Goal: Task Accomplishment & Management: Complete application form

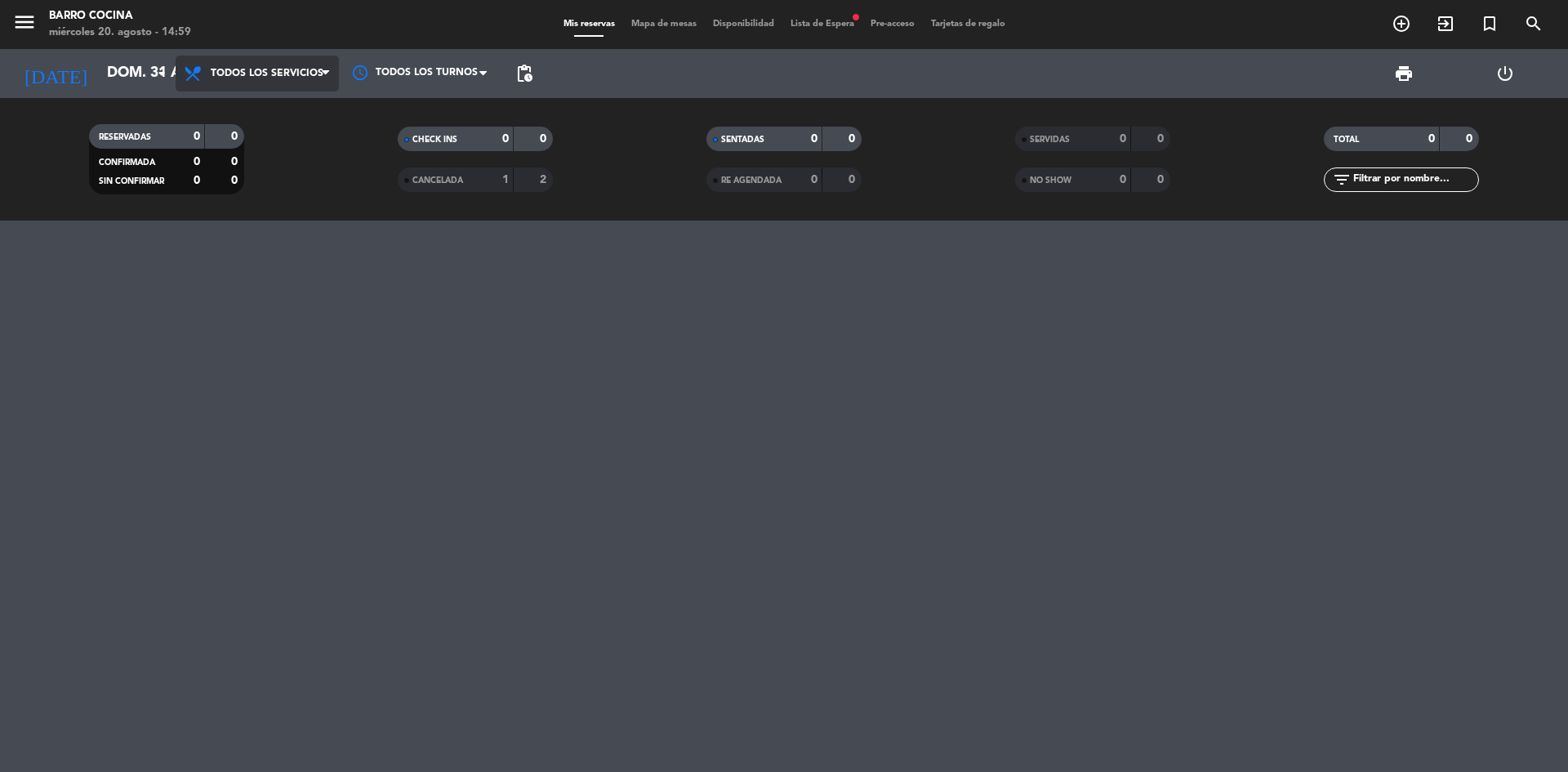
click at [268, 72] on span "Todos los servicios" at bounding box center [266, 74] width 112 height 12
click at [250, 182] on div "menu Barro Cocina miércoles 20. agosto - 15:00 Mis reservas Mapa de mesas Dispo…" at bounding box center [784, 110] width 1568 height 221
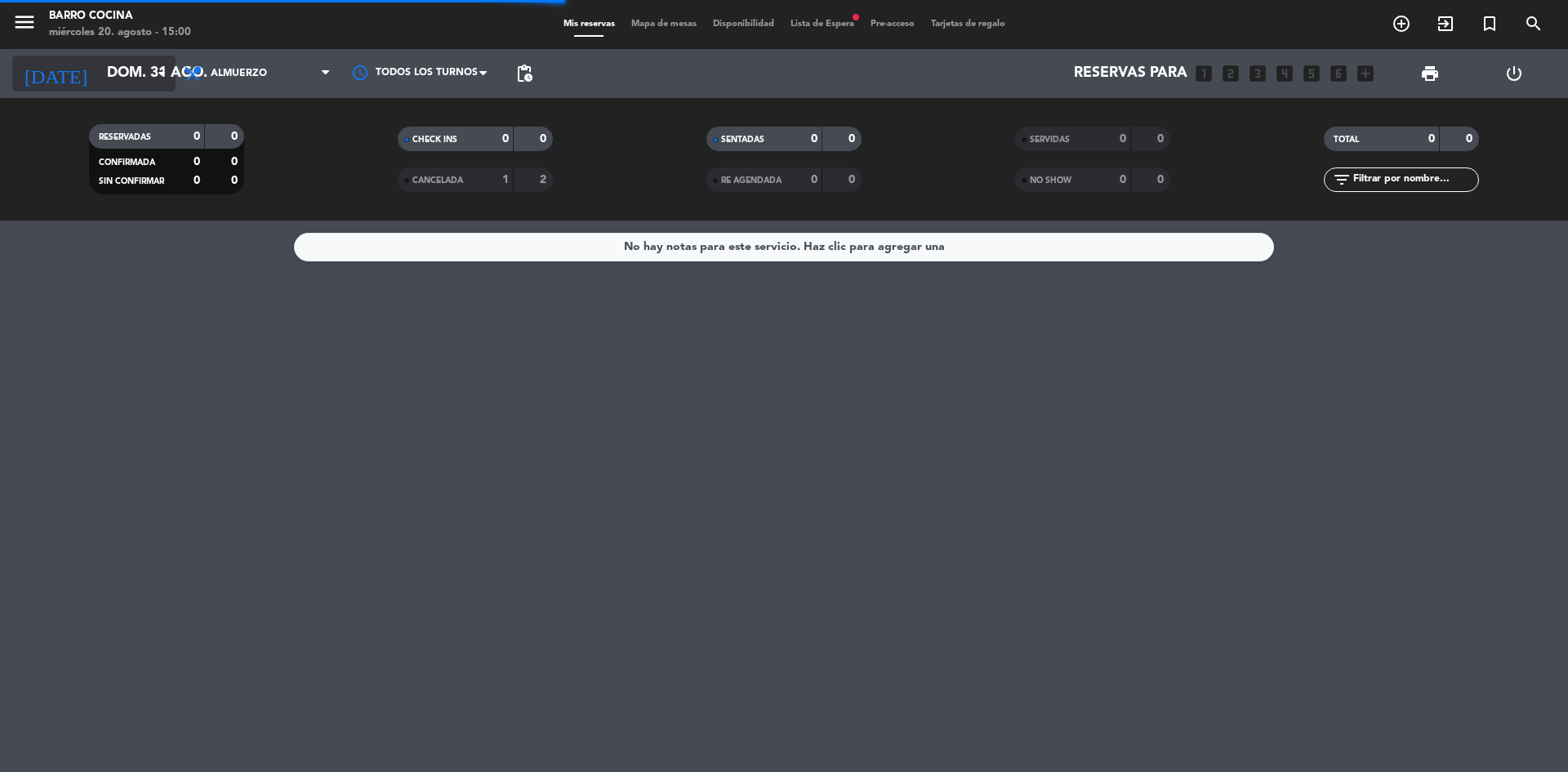
click at [145, 80] on input "dom. 31 ago." at bounding box center [194, 74] width 190 height 33
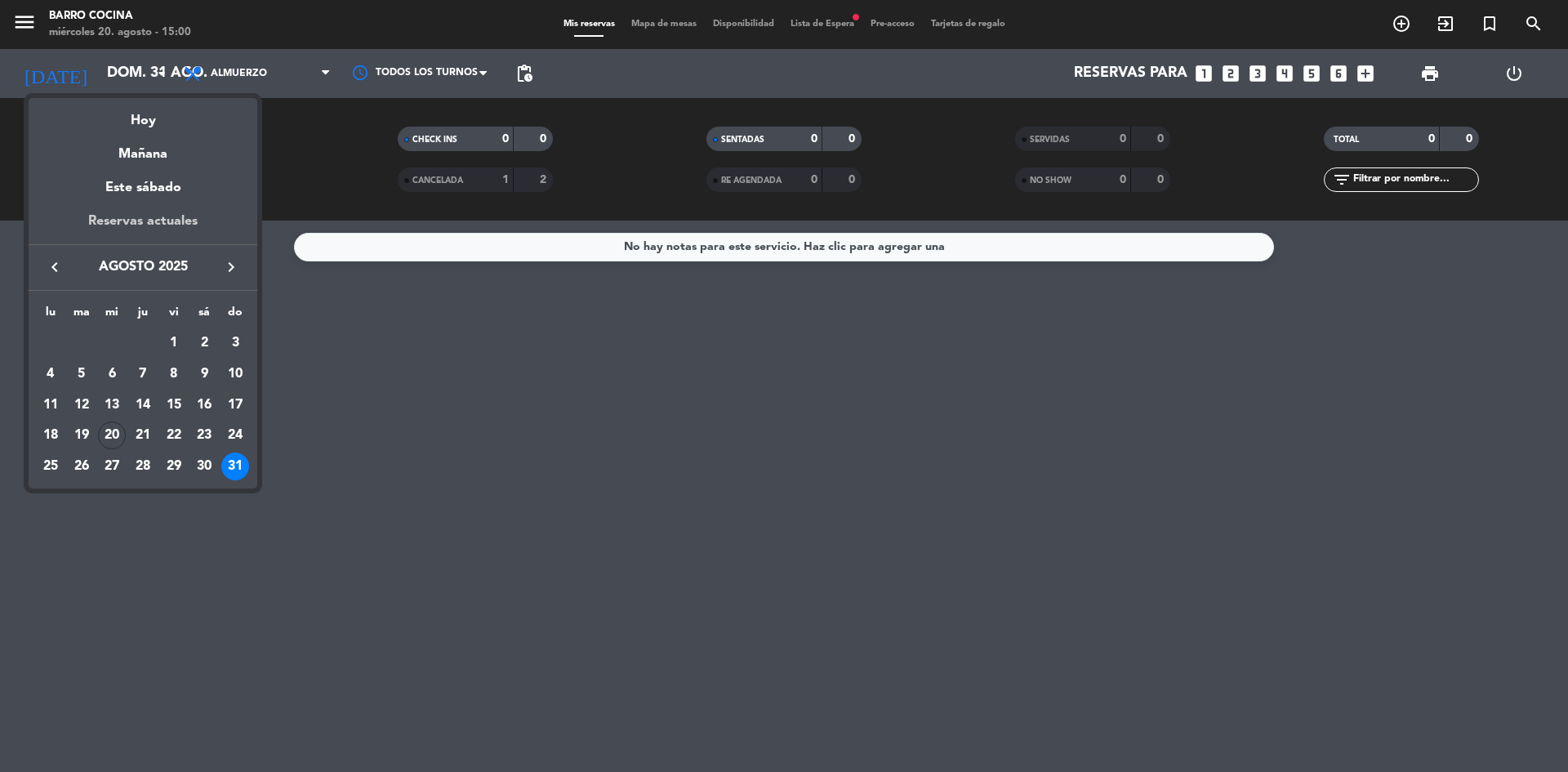
click at [172, 230] on div "Reservas actuales" at bounding box center [143, 228] width 228 height 34
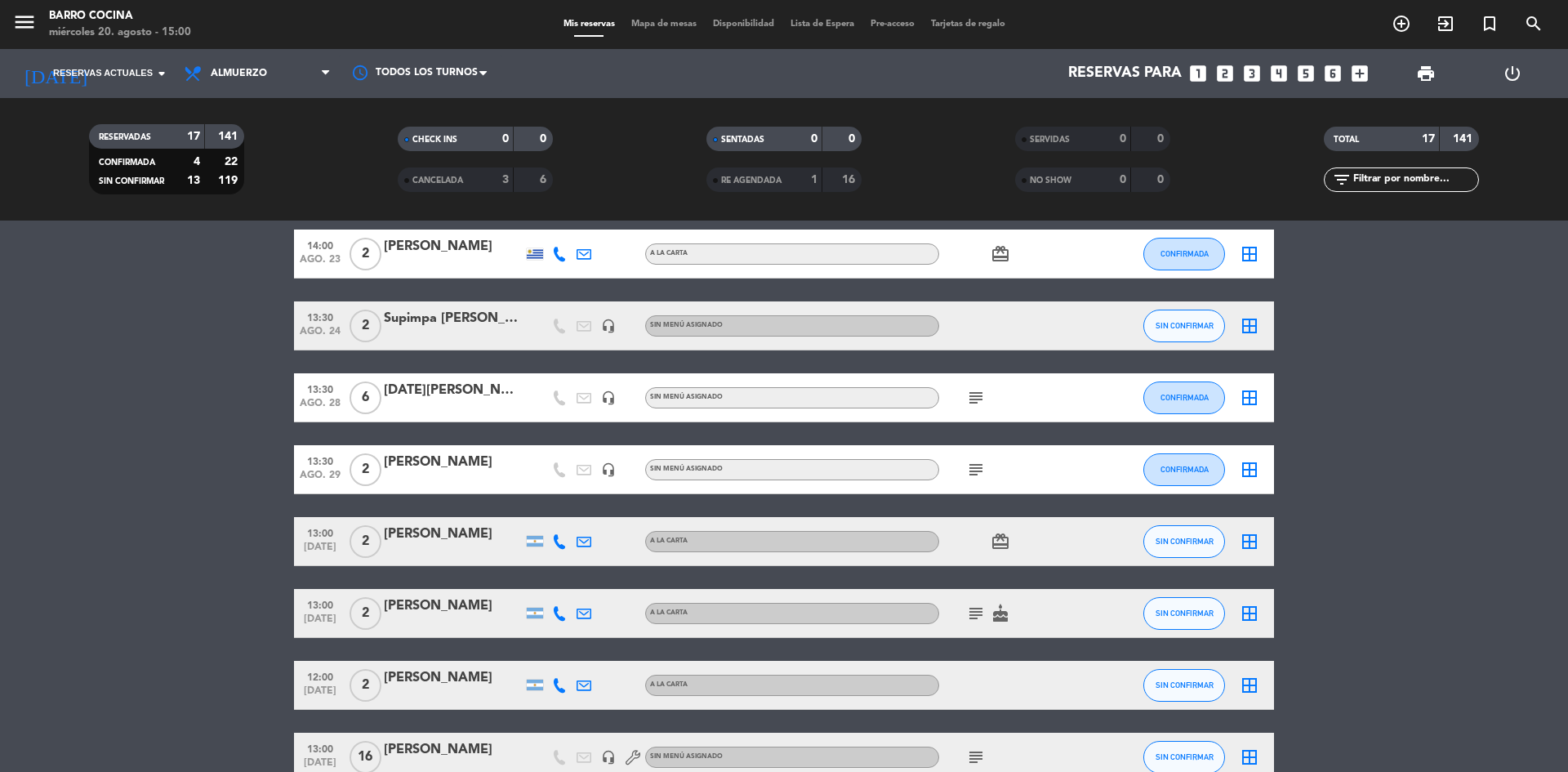
scroll to position [98, 0]
click at [1161, 338] on button "SIN CONFIRMAR" at bounding box center [1184, 325] width 81 height 33
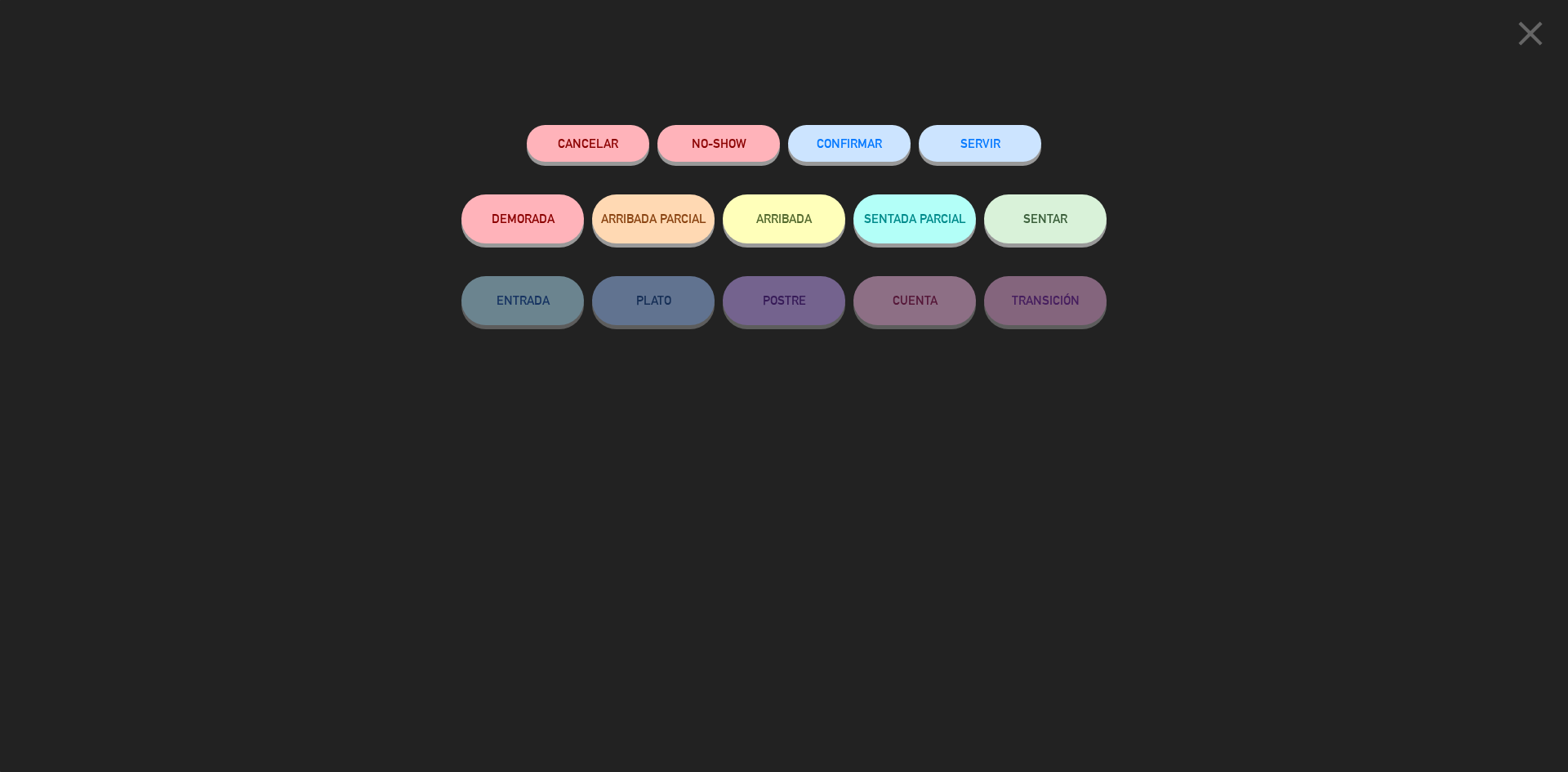
click at [865, 154] on button "CONFIRMAR" at bounding box center [849, 143] width 122 height 37
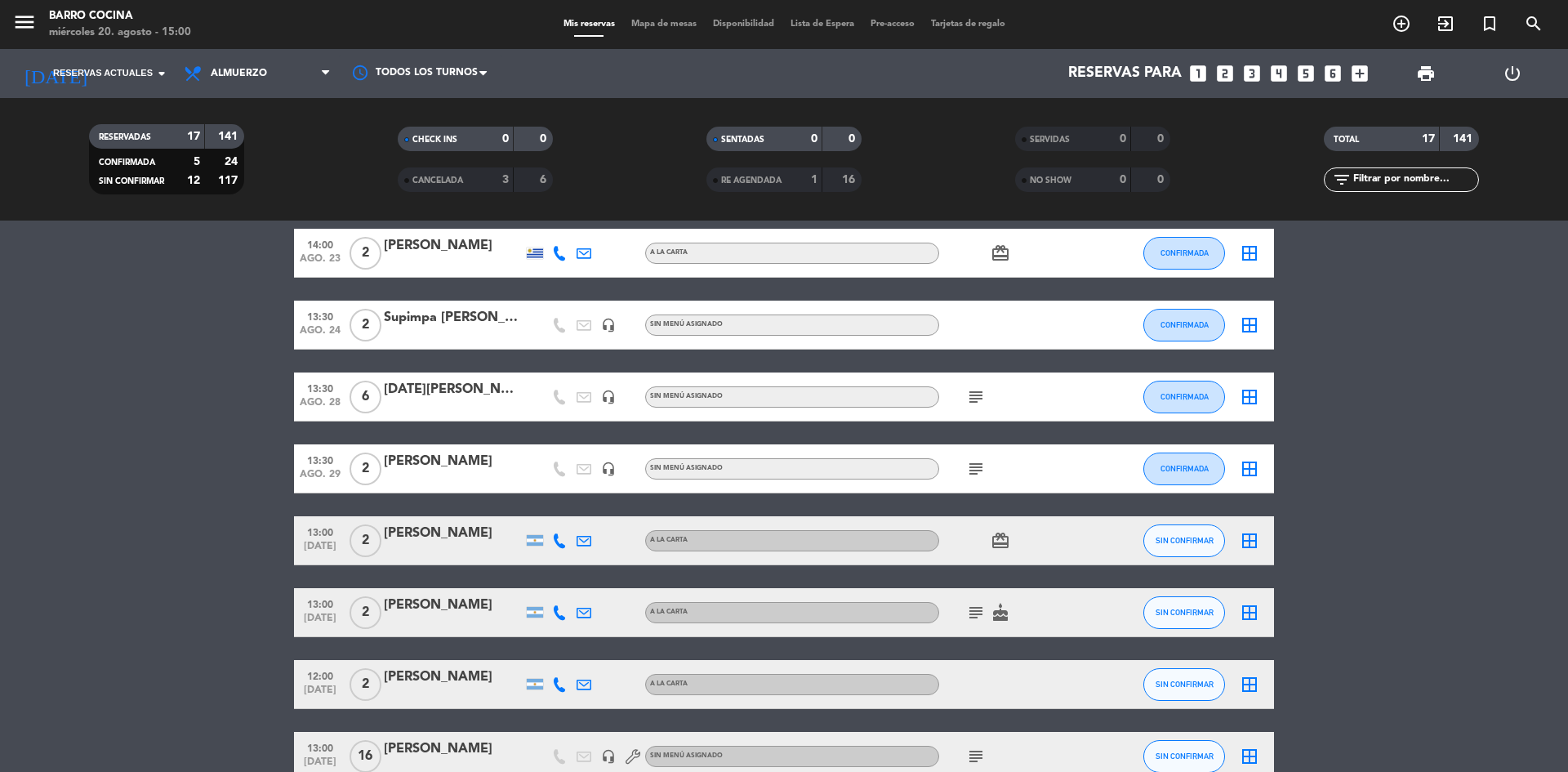
click at [251, 430] on bookings-row "13:30 ago. 23 20 [PERSON_NAME] headset_mic Sin menú asignado SIN CONFIRMAR bord…" at bounding box center [784, 733] width 1568 height 1154
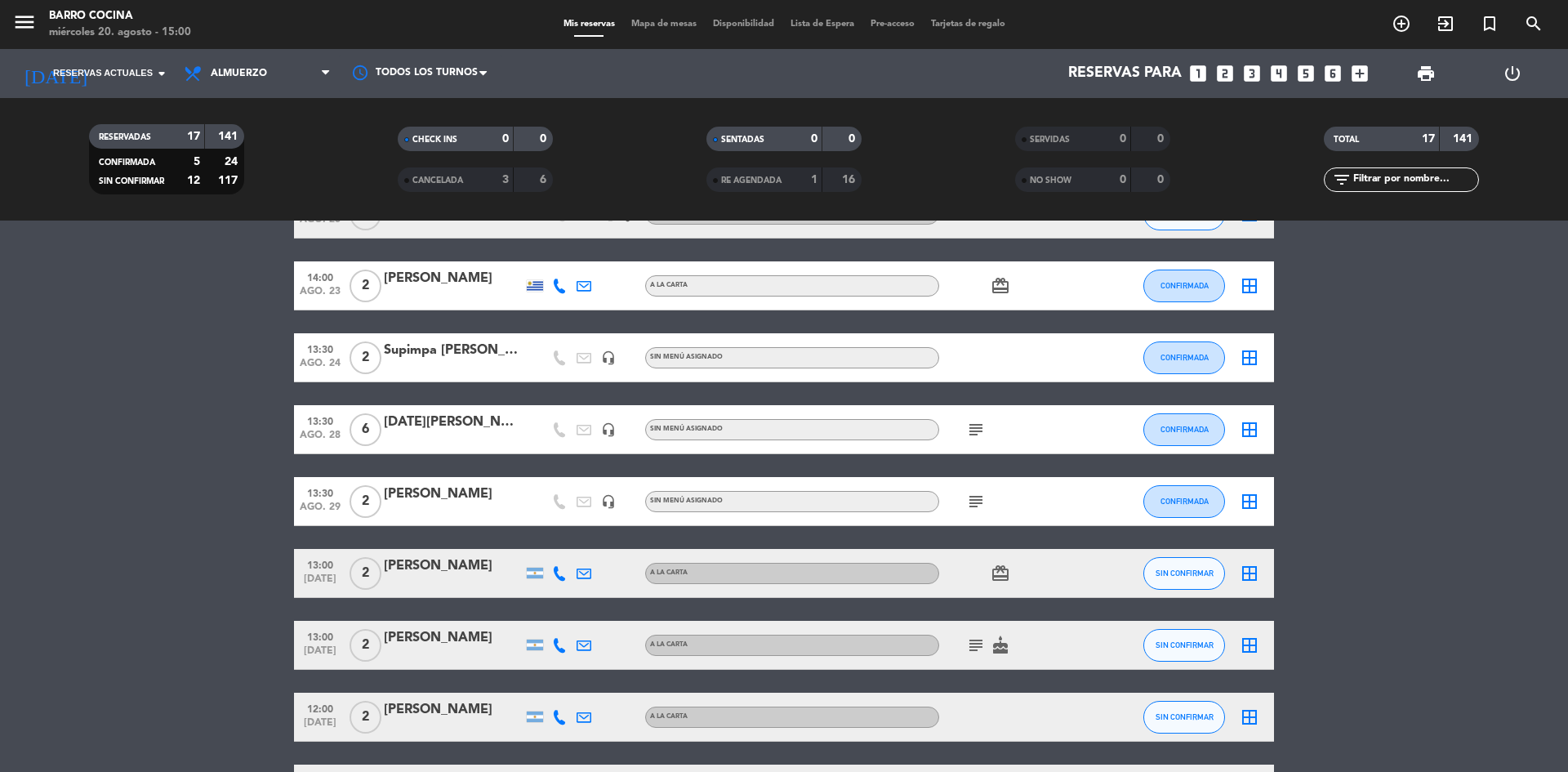
scroll to position [0, 0]
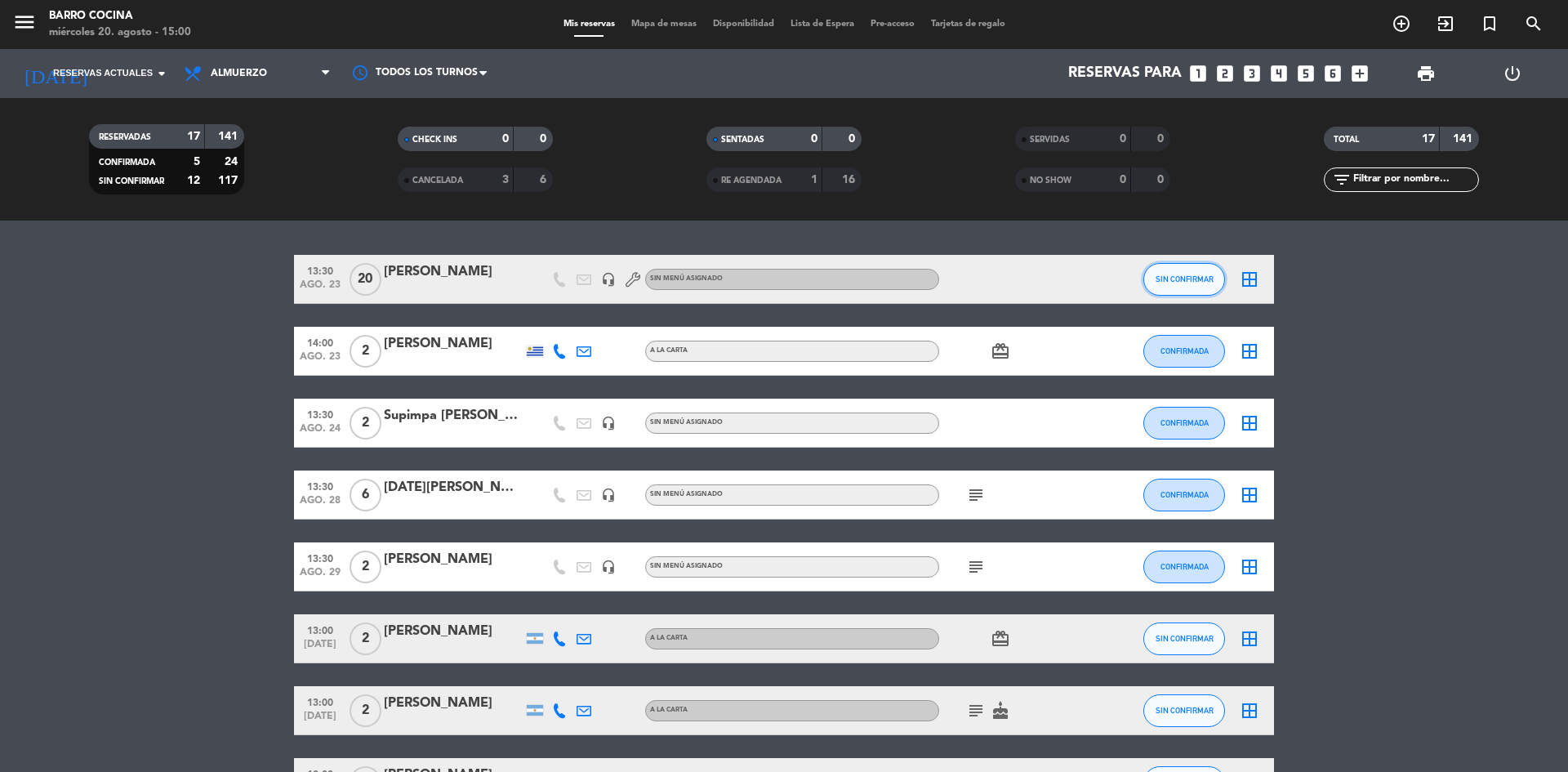
click at [1156, 287] on button "SIN CONFIRMAR" at bounding box center [1184, 279] width 81 height 33
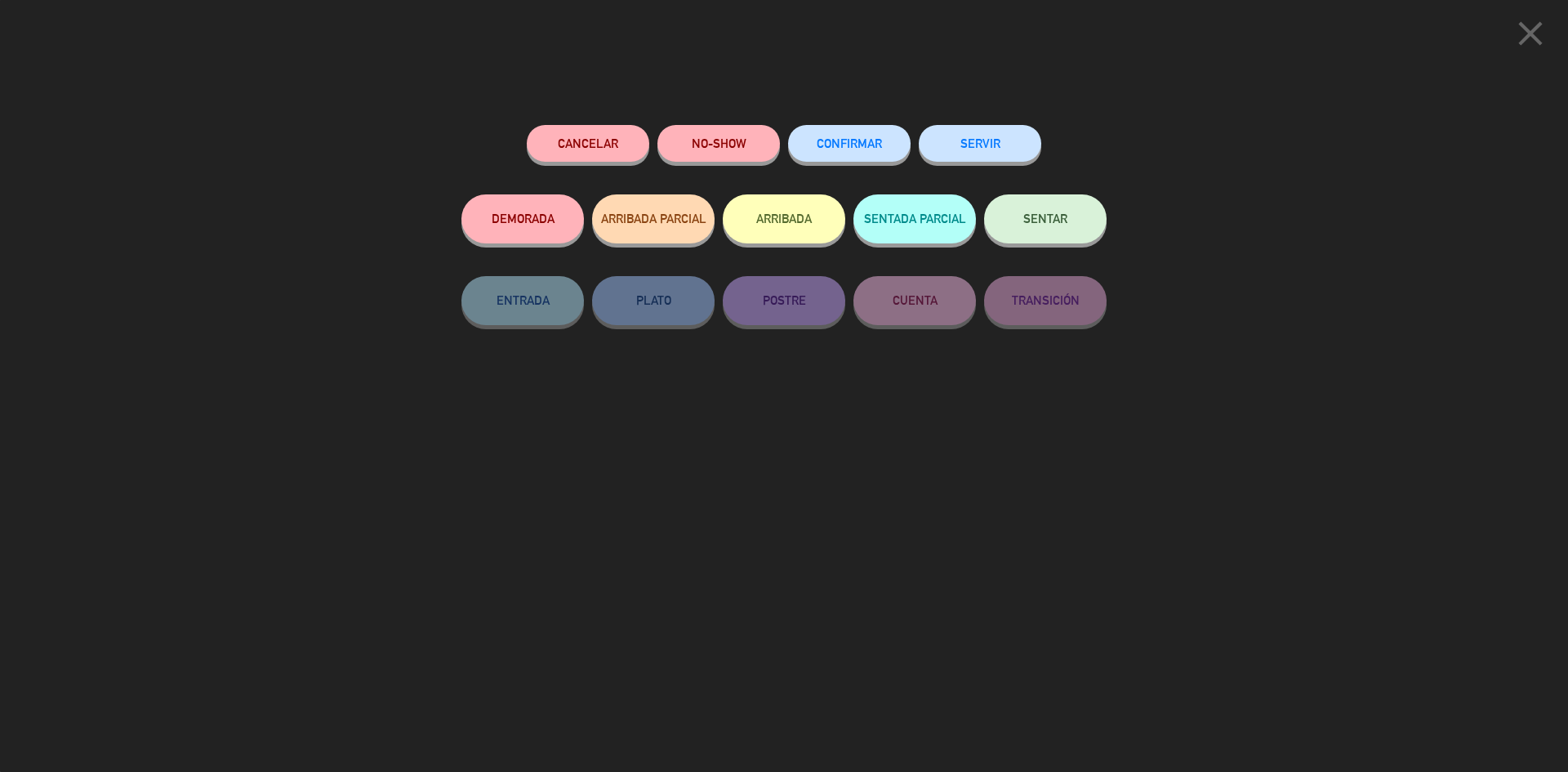
click at [899, 137] on button "CONFIRMAR" at bounding box center [849, 143] width 122 height 37
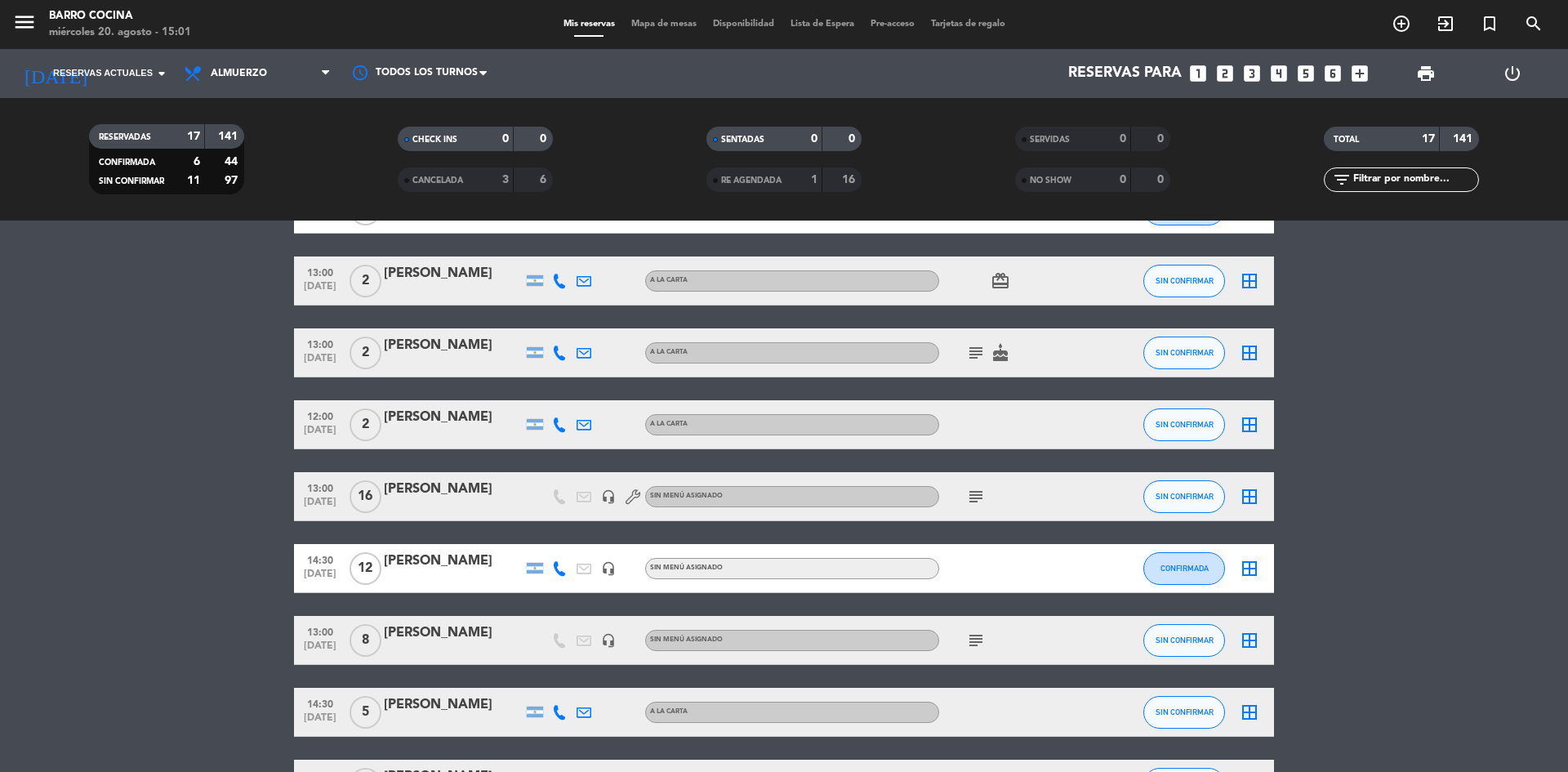
scroll to position [360, 0]
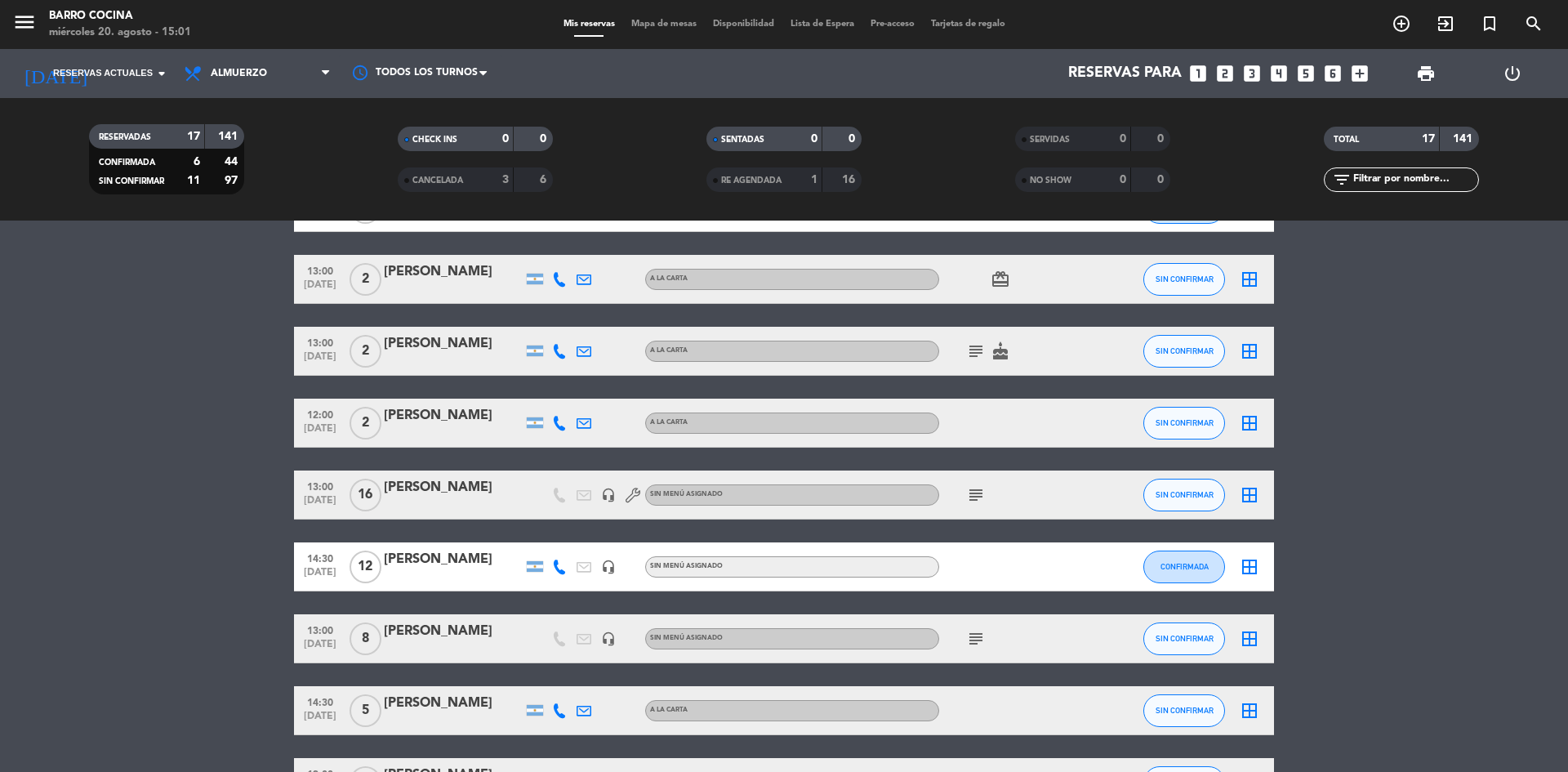
drag, startPoint x: 675, startPoint y: 522, endPoint x: 480, endPoint y: 490, distance: 197.6
click at [483, 490] on div "13:30 ago. 23 20 [PERSON_NAME] headset_mic Sin menú asignado CONFIRMADA border_…" at bounding box center [784, 472] width 980 height 1154
click at [268, 550] on bookings-row "13:30 ago. 23 20 [PERSON_NAME] headset_mic Sin menú asignado CONFIRMADA border_…" at bounding box center [784, 472] width 1568 height 1154
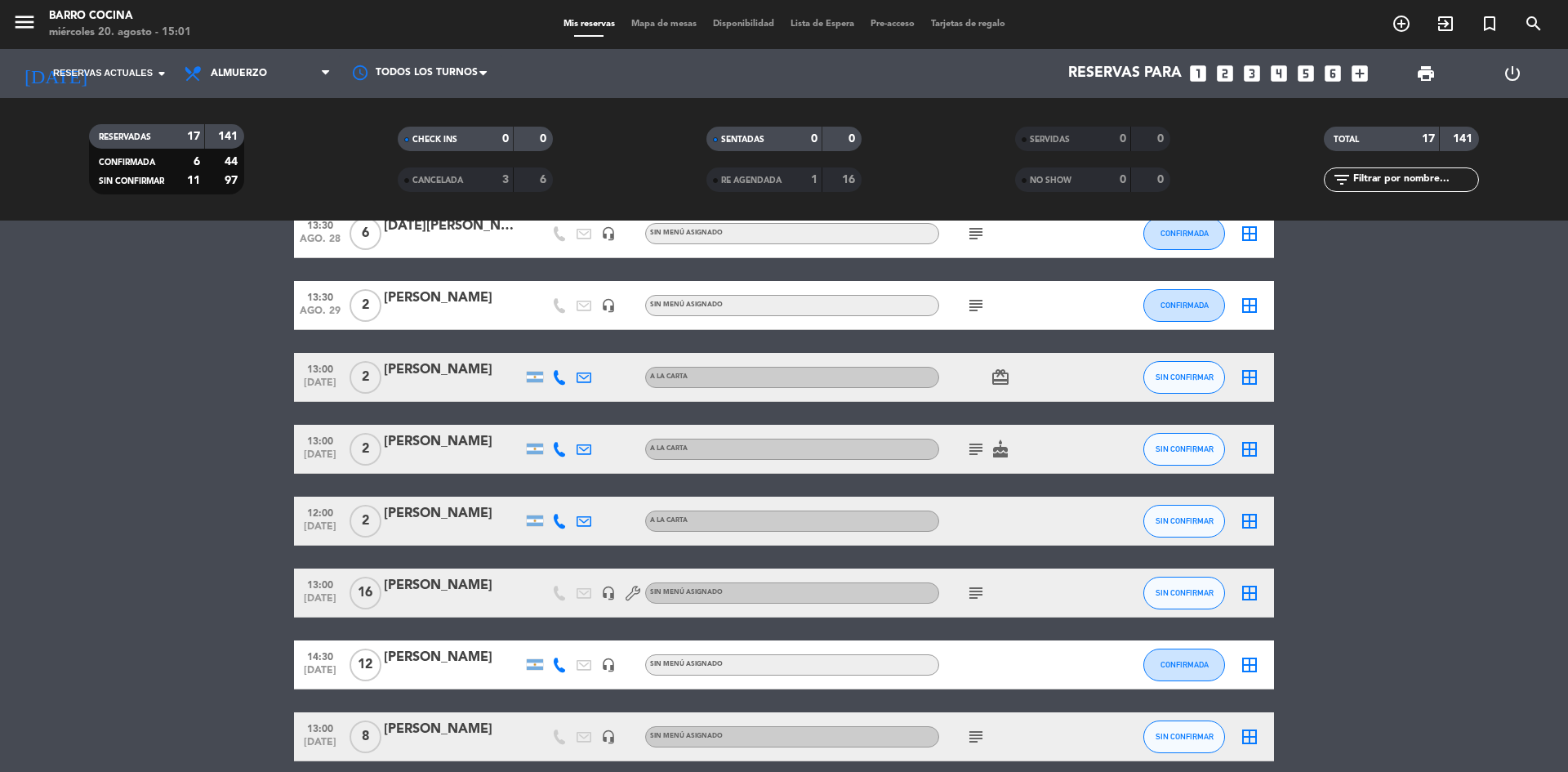
scroll to position [229, 0]
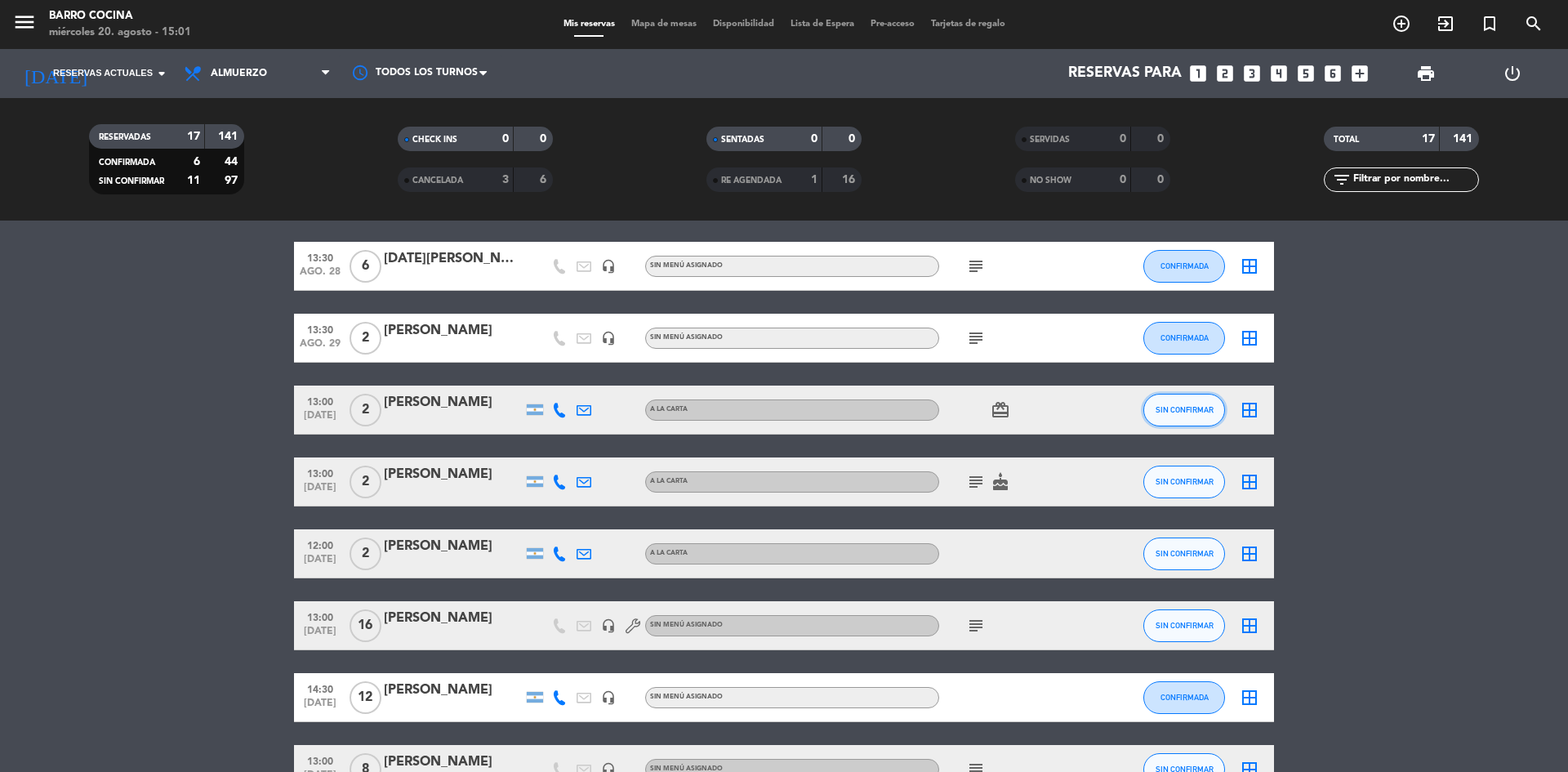
click at [1212, 407] on span "SIN CONFIRMAR" at bounding box center [1185, 409] width 58 height 9
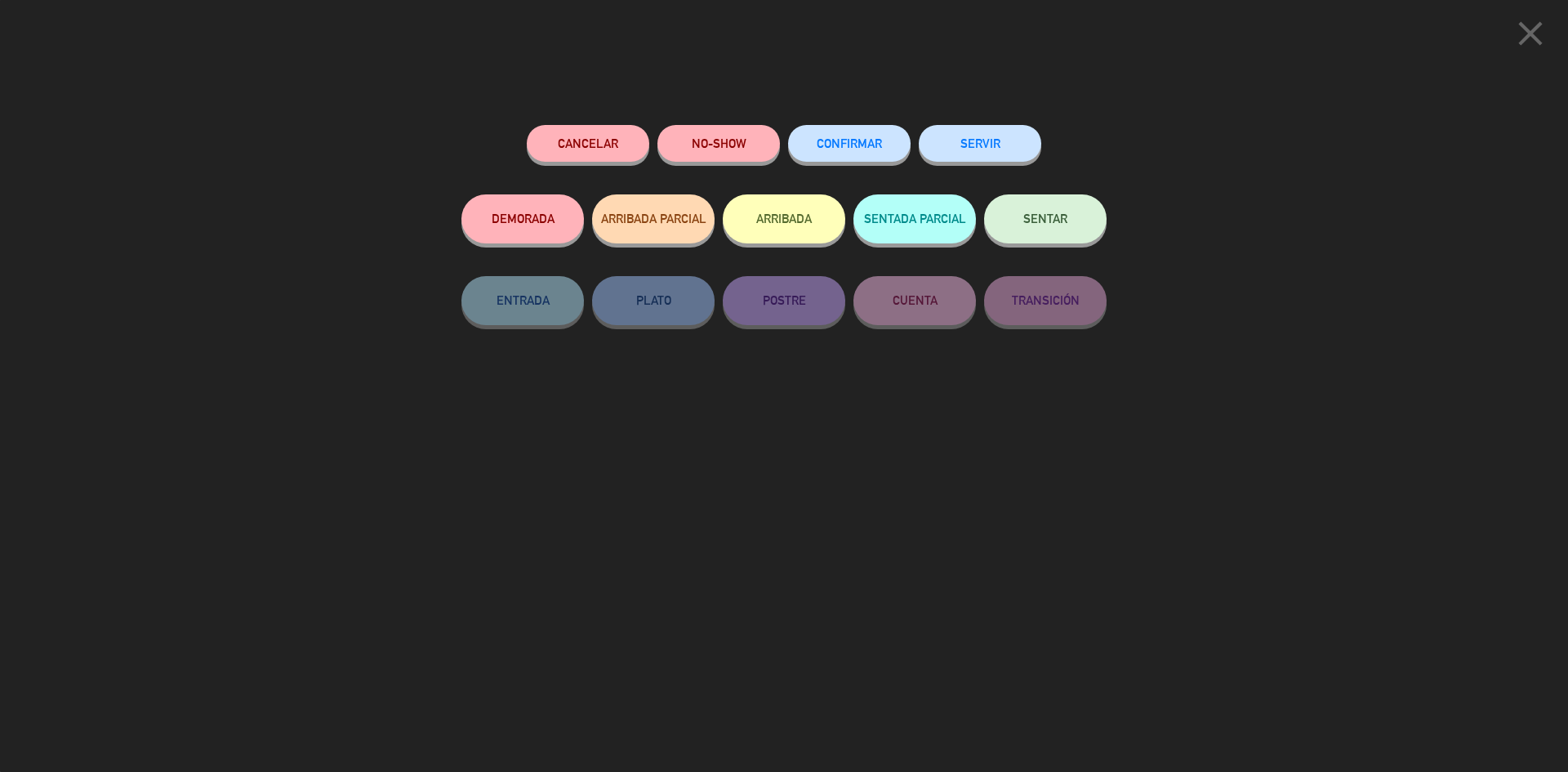
click at [883, 152] on button "CONFIRMAR" at bounding box center [849, 143] width 122 height 37
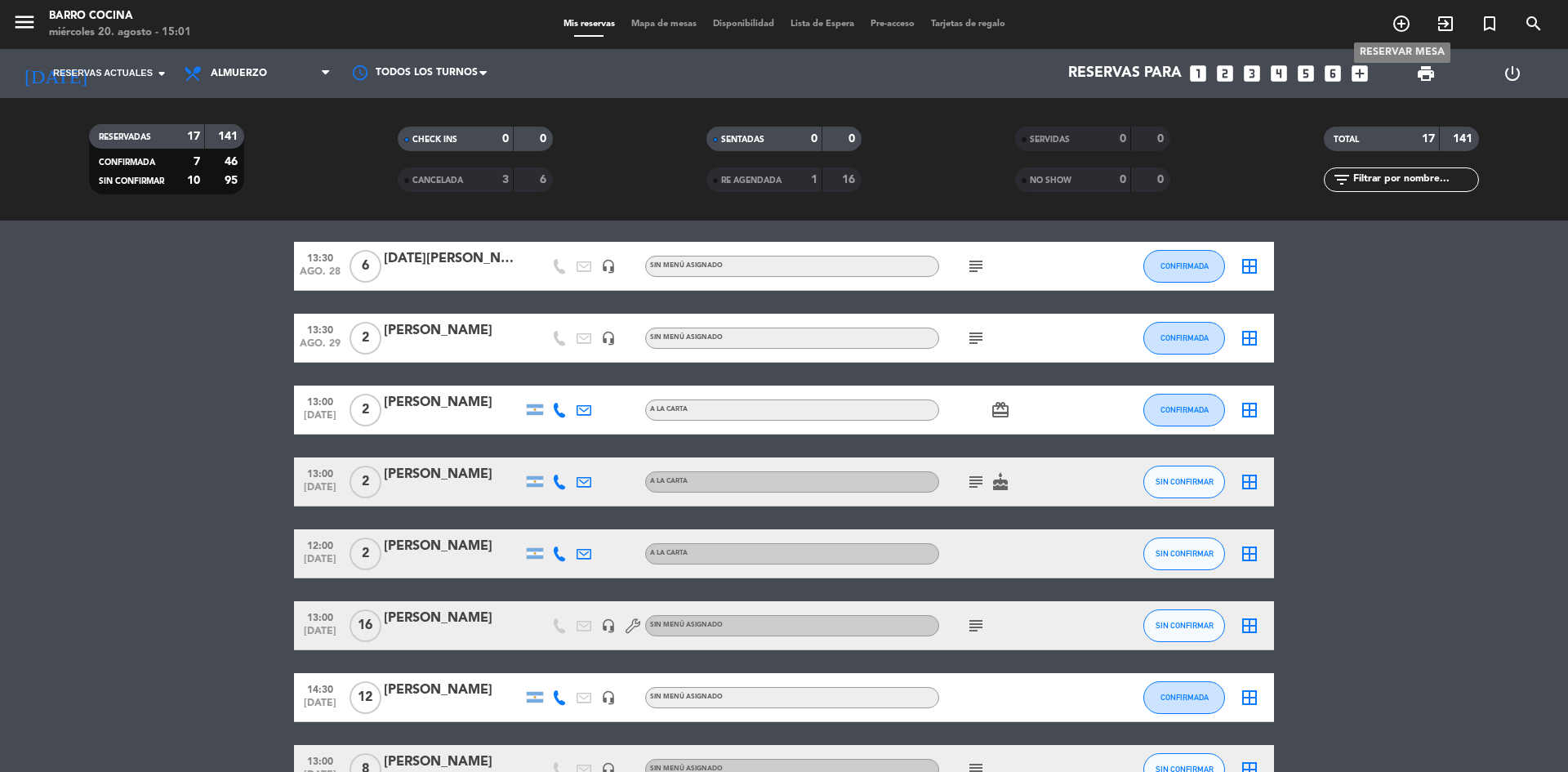
click at [1409, 25] on icon "add_circle_outline" at bounding box center [1401, 24] width 20 height 20
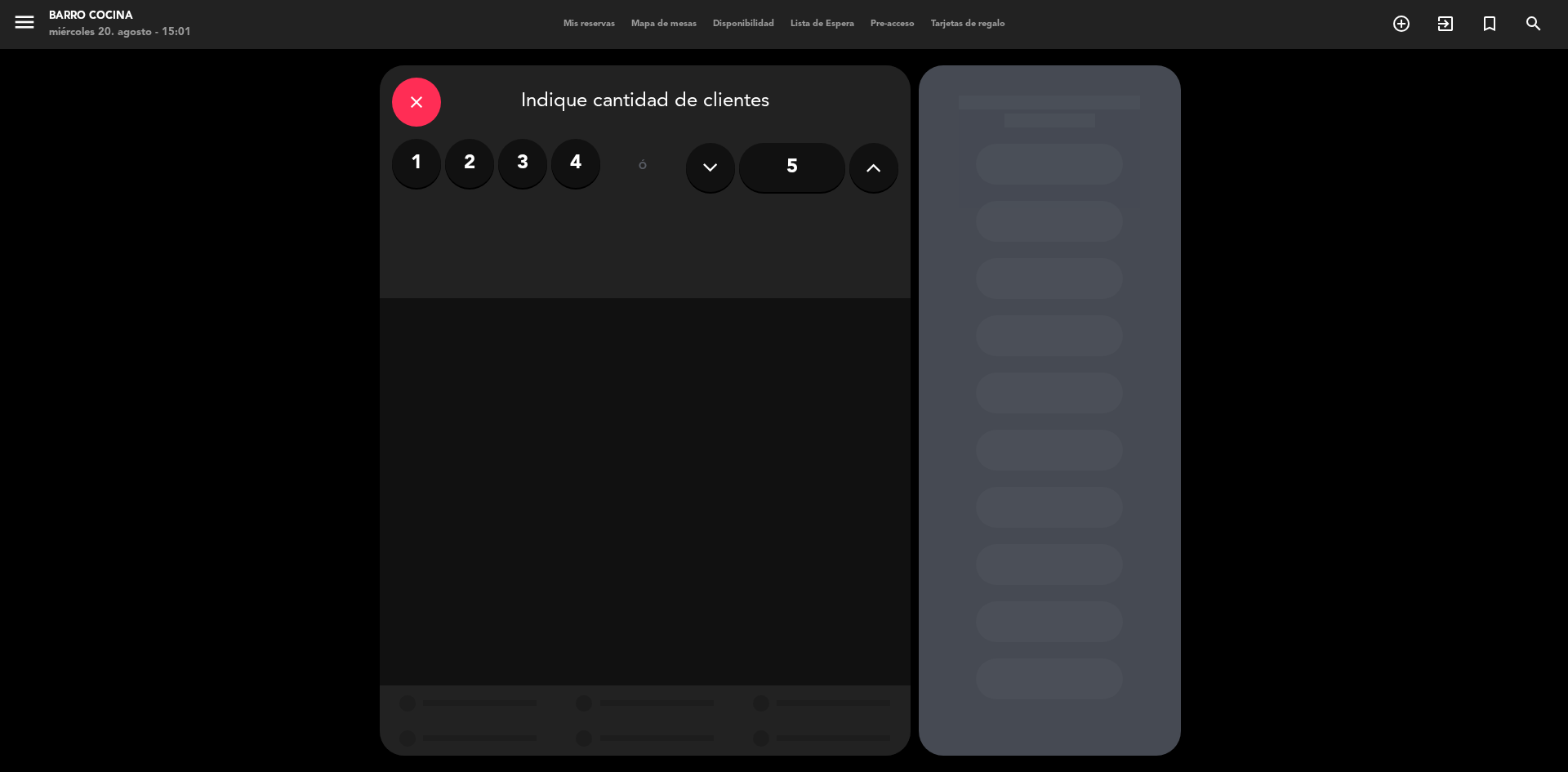
click at [866, 171] on icon at bounding box center [874, 167] width 16 height 25
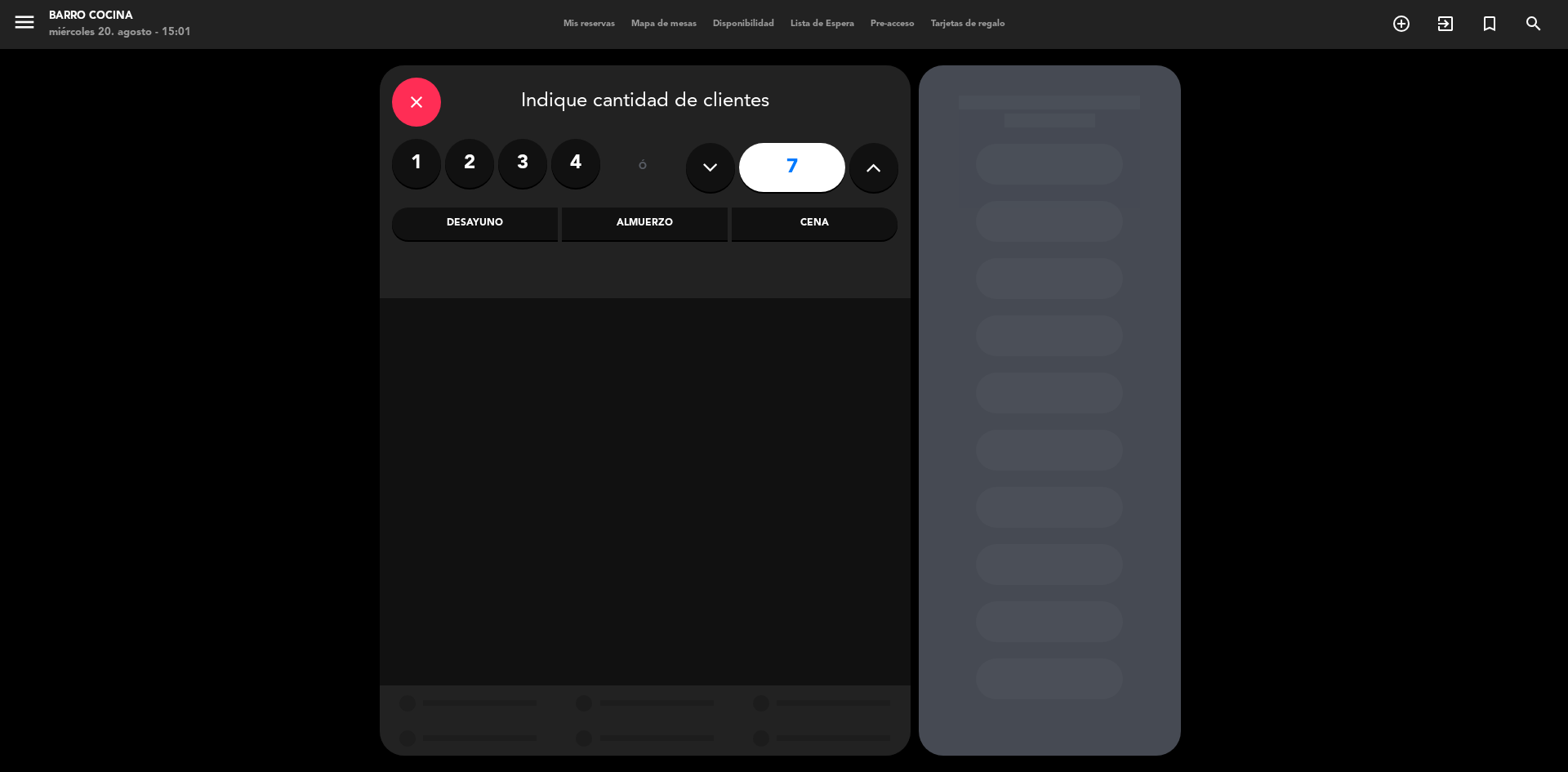
click at [866, 171] on icon at bounding box center [874, 167] width 16 height 25
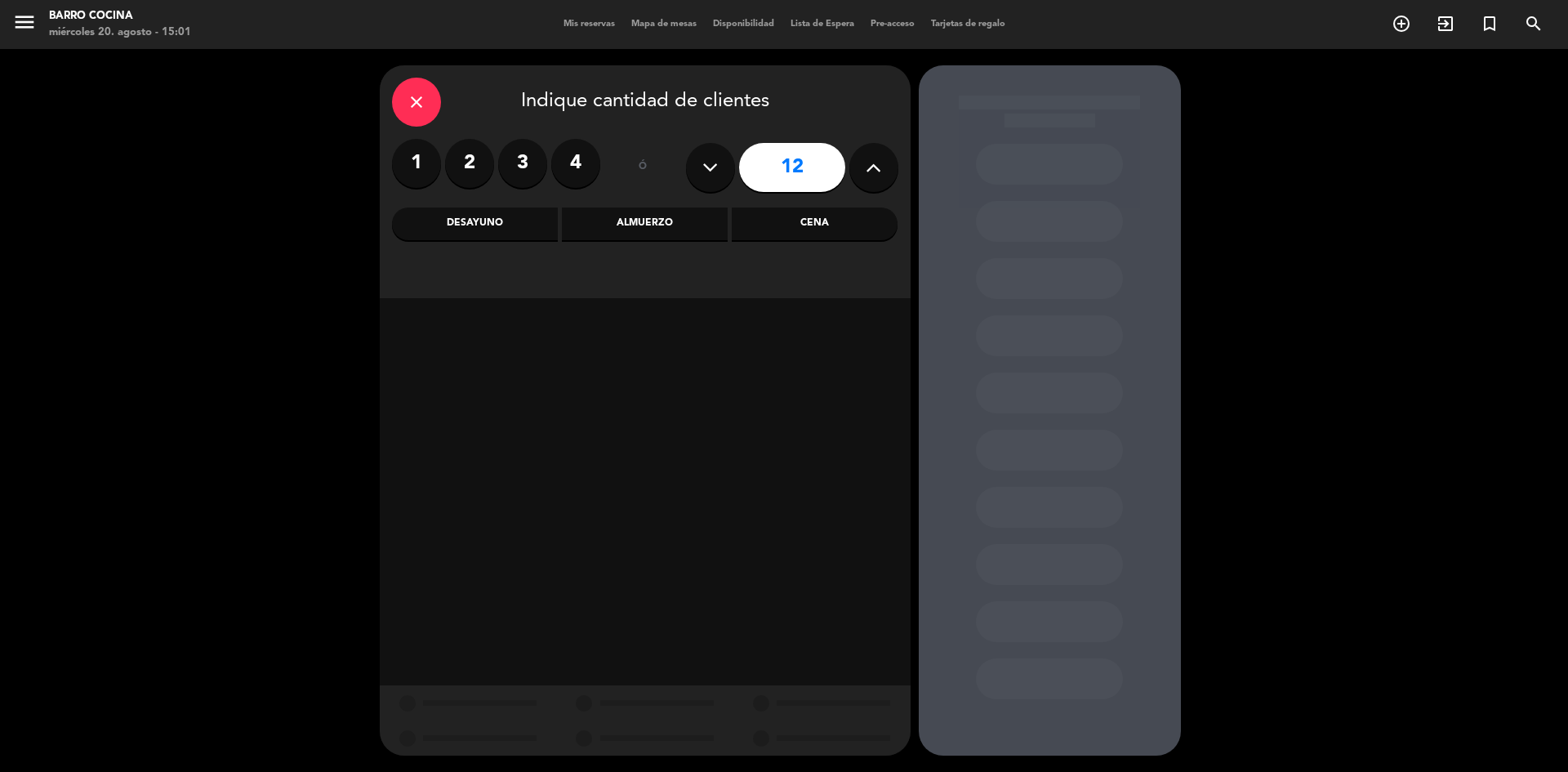
click at [866, 171] on icon at bounding box center [874, 167] width 16 height 25
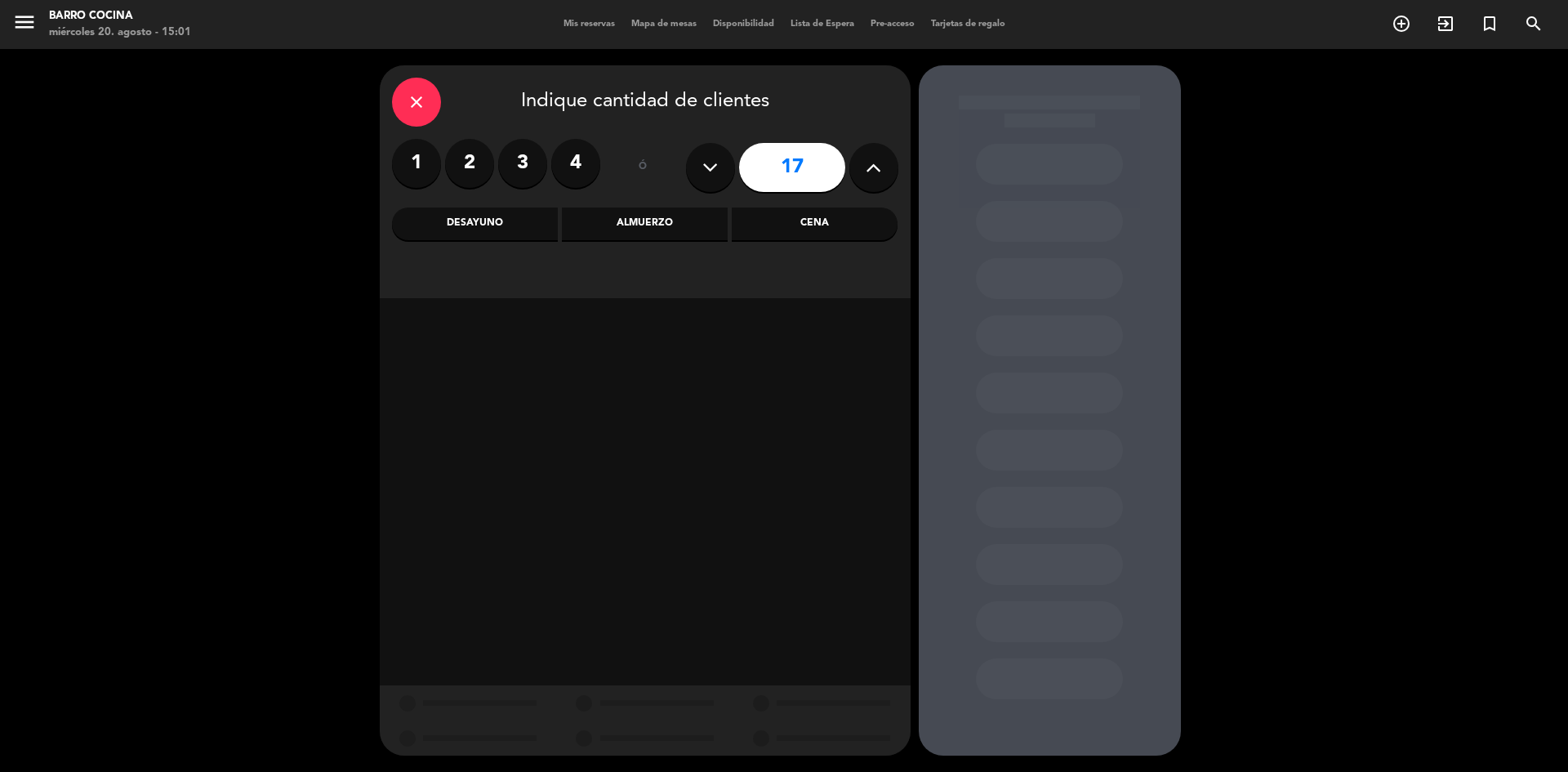
click at [866, 171] on icon at bounding box center [874, 167] width 16 height 25
type input "18"
click at [602, 225] on div "Almuerzo" at bounding box center [644, 224] width 166 height 33
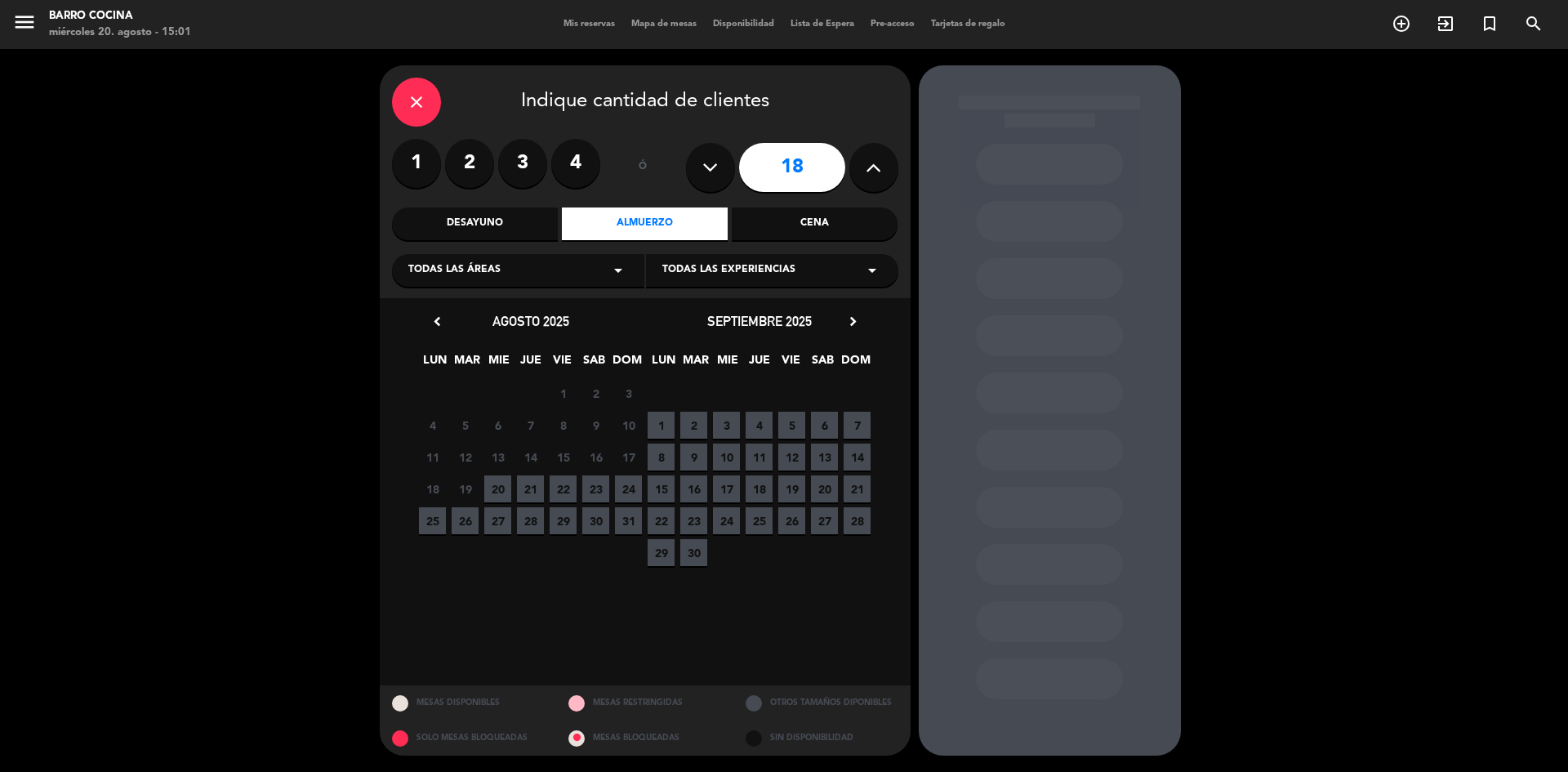
click at [626, 525] on span "31" at bounding box center [628, 521] width 27 height 27
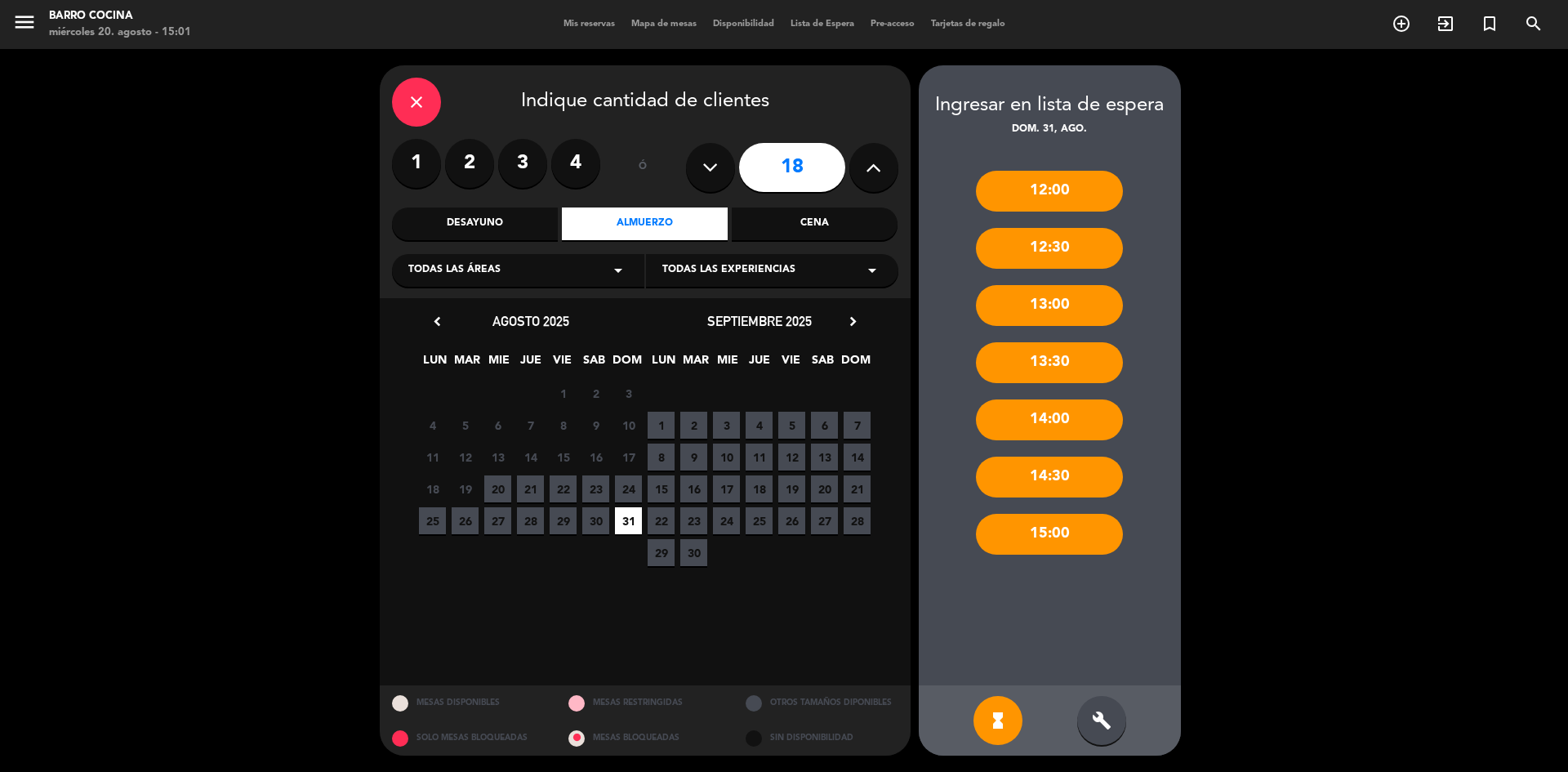
click at [1078, 712] on div "build" at bounding box center [1101, 720] width 49 height 49
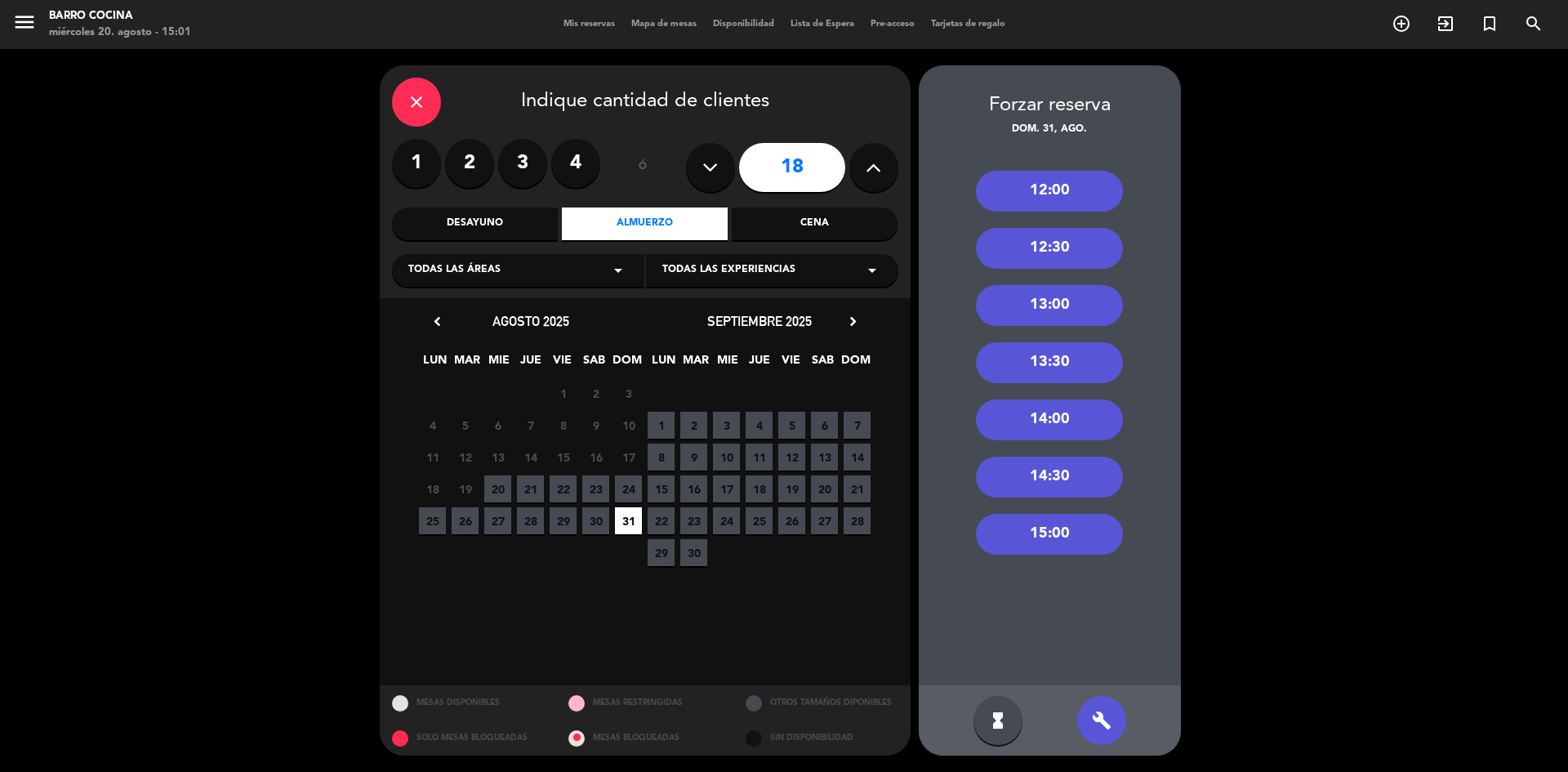
click at [1051, 364] on div "13:30" at bounding box center [1050, 363] width 147 height 41
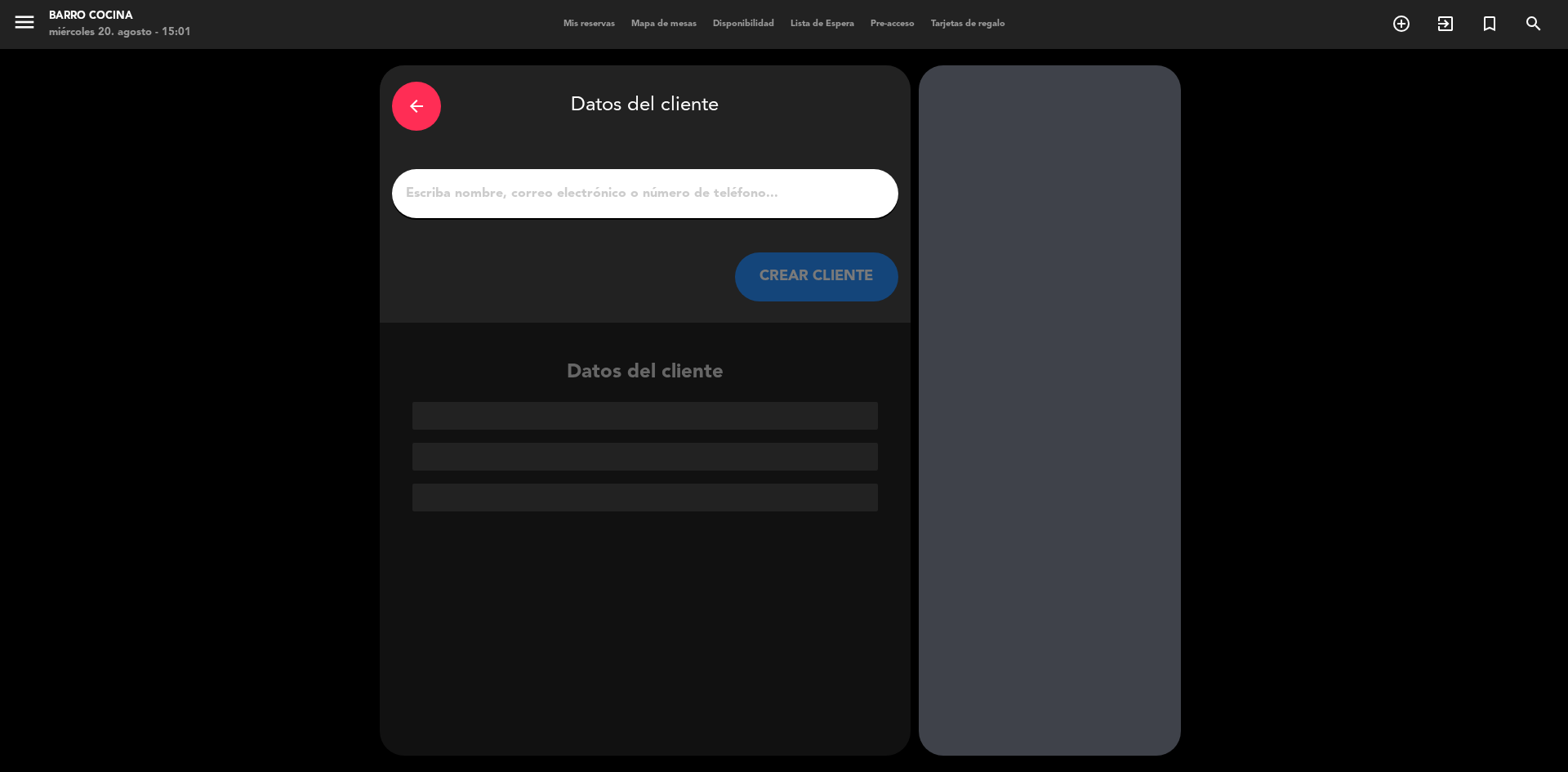
click at [619, 195] on input "1" at bounding box center [644, 193] width 482 height 23
paste input "[PHONE_NUMBER]"
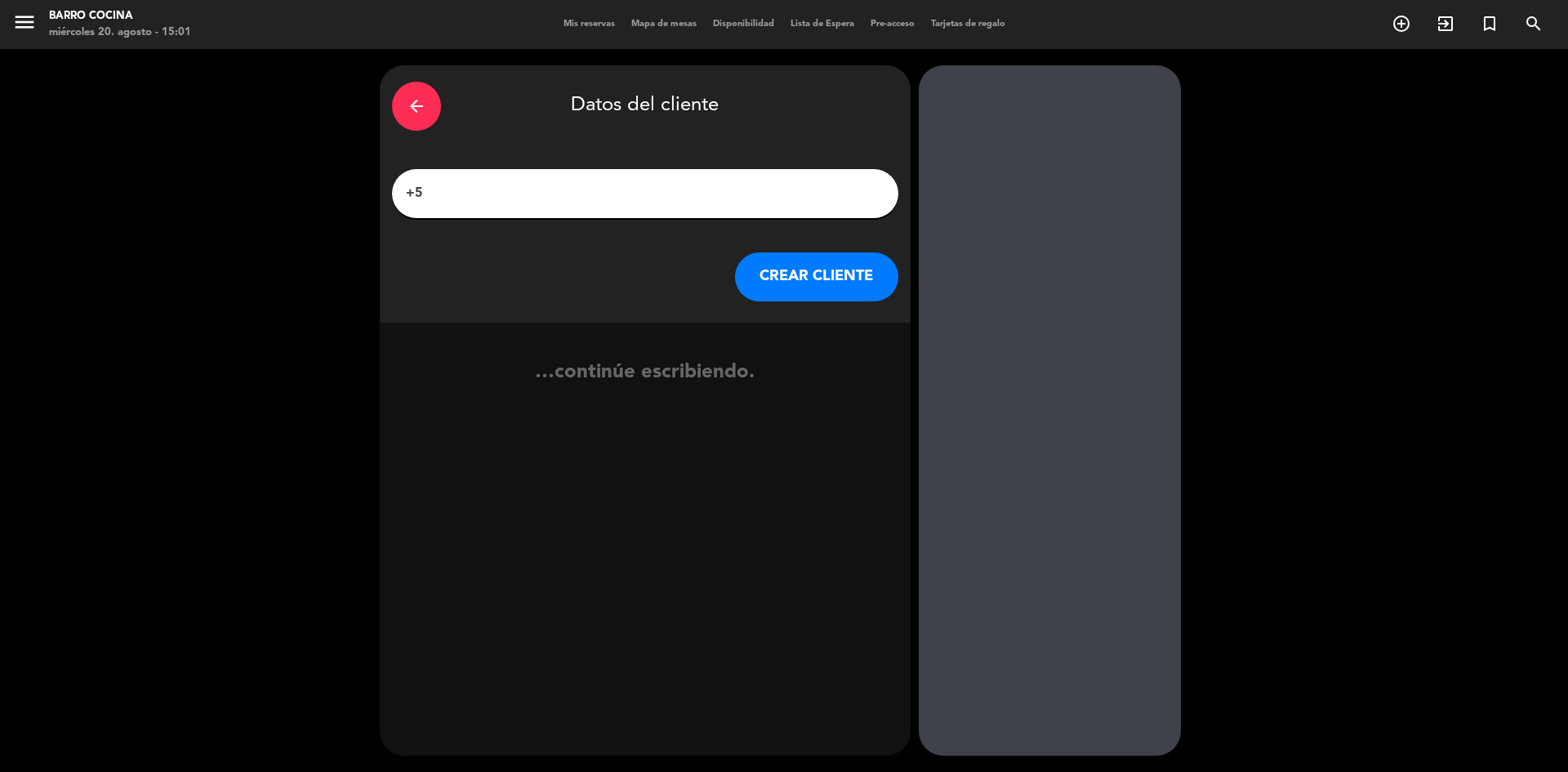
type input "+"
type input "[PERSON_NAME]"
click at [759, 285] on button "CREAR CLIENTE" at bounding box center [816, 276] width 163 height 49
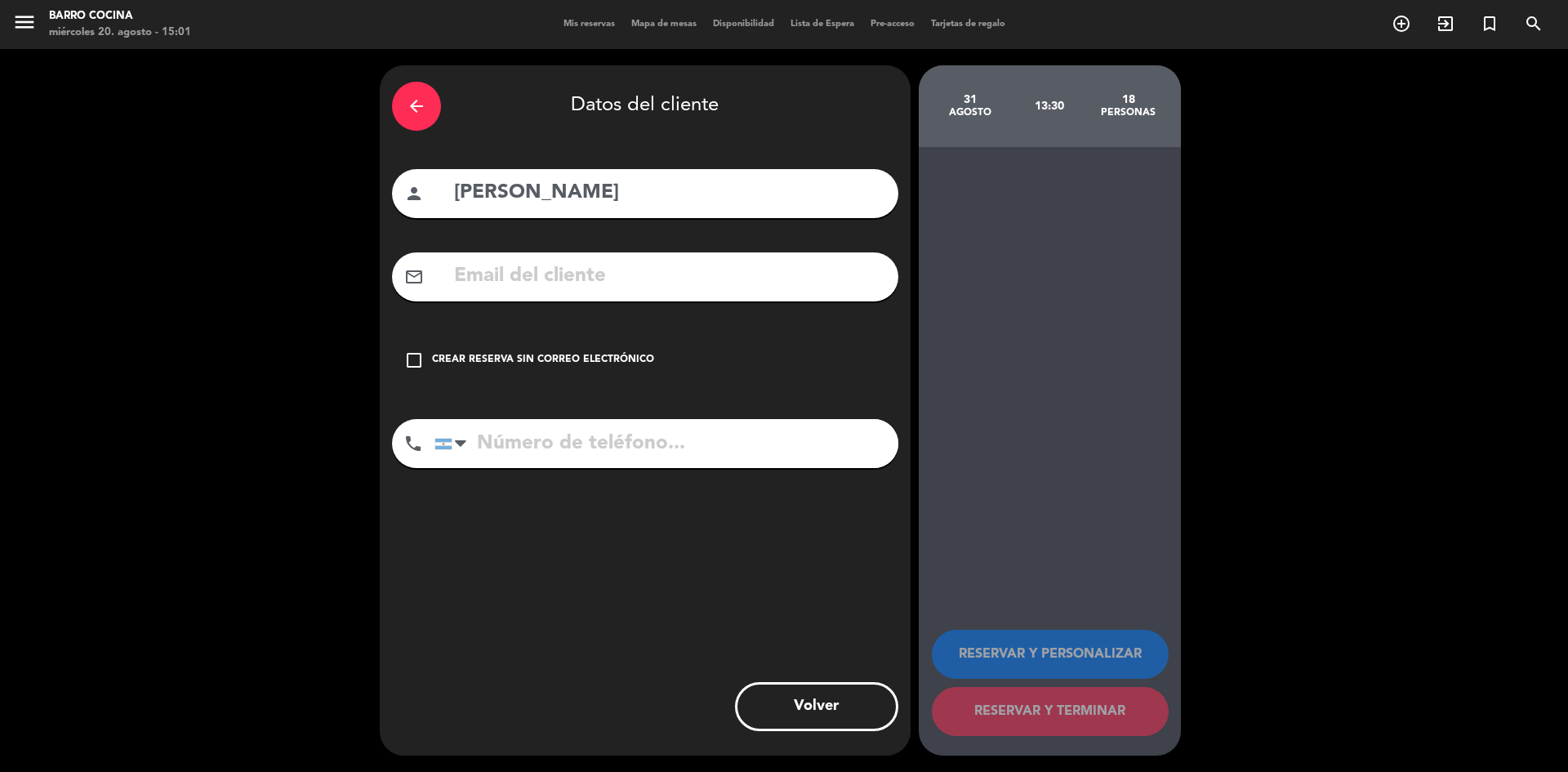
click at [416, 367] on icon "check_box_outline_blank" at bounding box center [414, 361] width 20 height 20
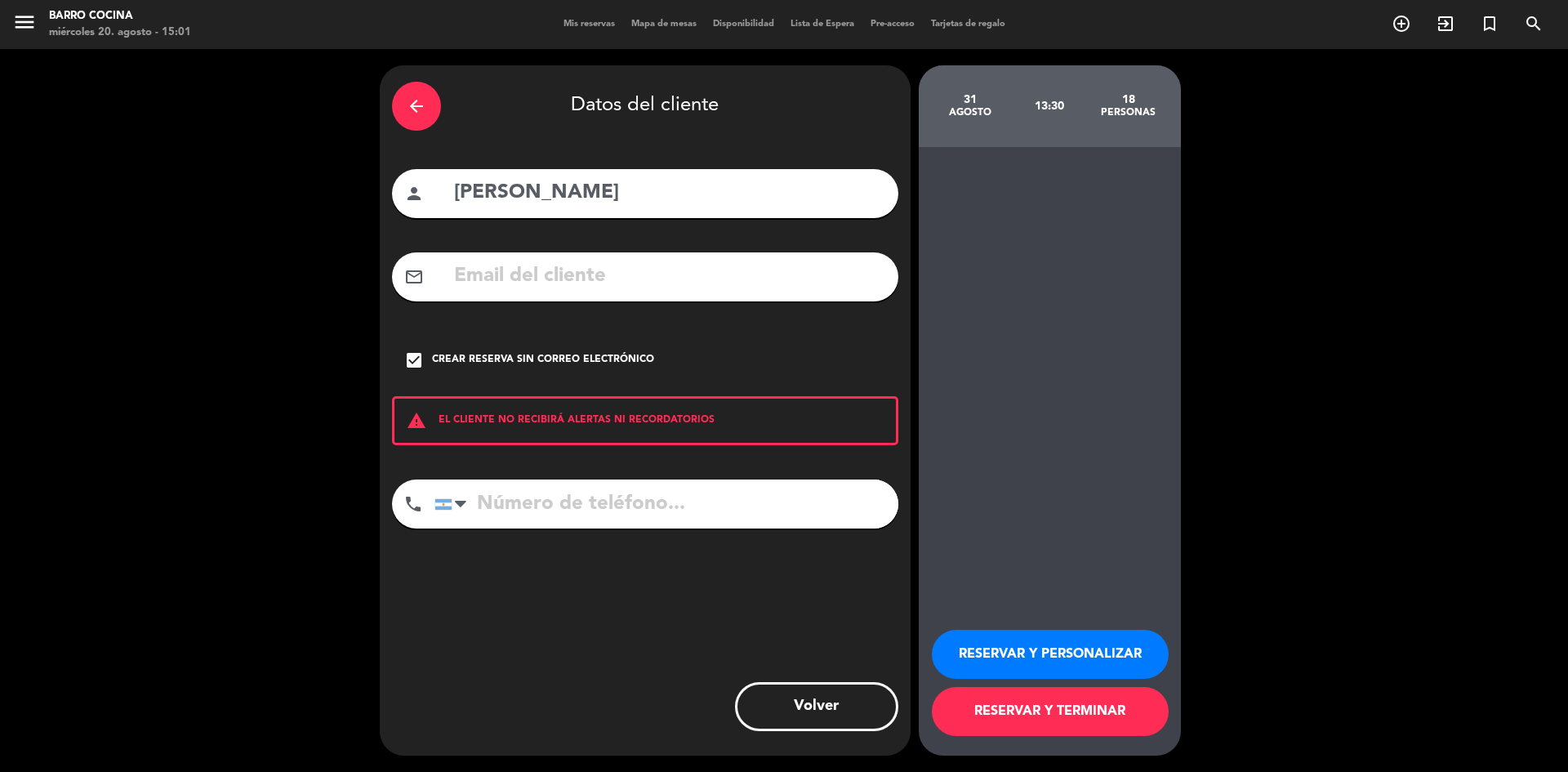
click at [1043, 655] on button "RESERVAR Y PERSONALIZAR" at bounding box center [1050, 654] width 236 height 49
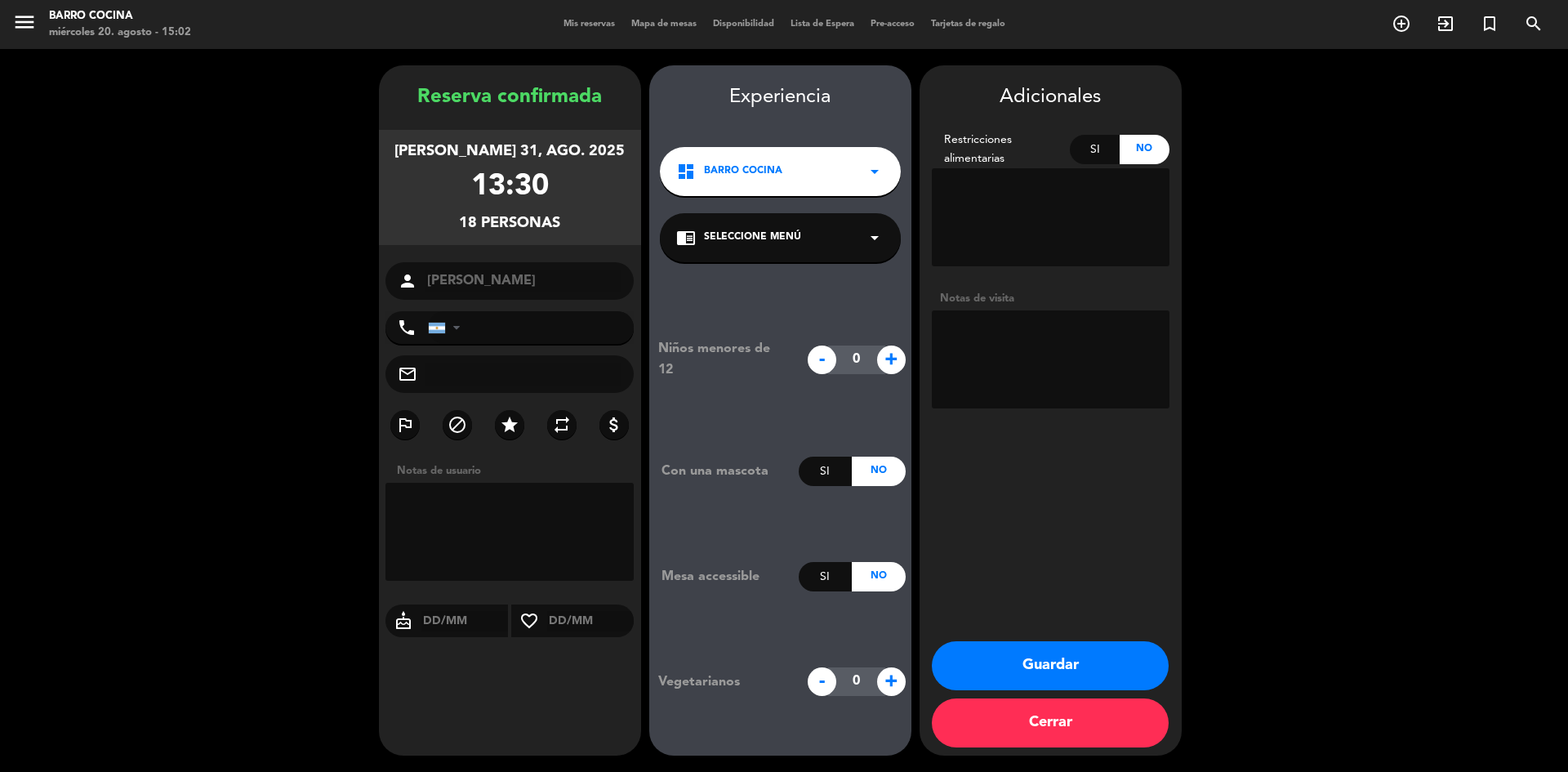
click at [886, 370] on span "+" at bounding box center [891, 360] width 29 height 29
type input "1"
click at [533, 321] on input "tel" at bounding box center [531, 327] width 207 height 33
paste input "[PHONE_NUMBER]"
type input "[PHONE_NUMBER]"
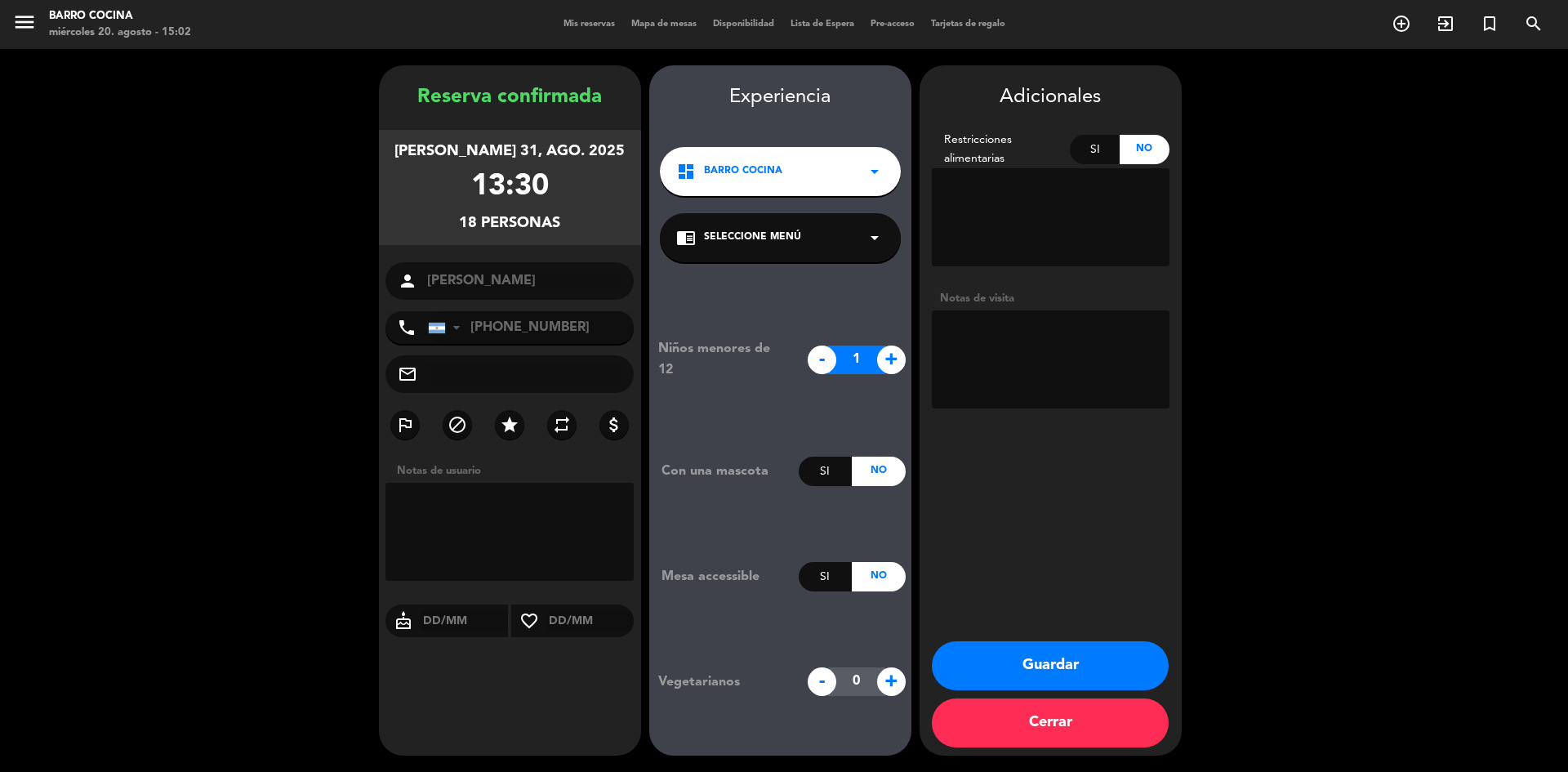
click at [478, 526] on textarea at bounding box center [509, 532] width 249 height 98
type textarea "festejo de cumpleaños/ traen su torta"
click at [973, 637] on div "Adicionales Restricciones alimentarias Si No Notas de visita Guardar Cerrar" at bounding box center [1051, 410] width 262 height 691
click at [977, 654] on button "Guardar" at bounding box center [1050, 666] width 236 height 49
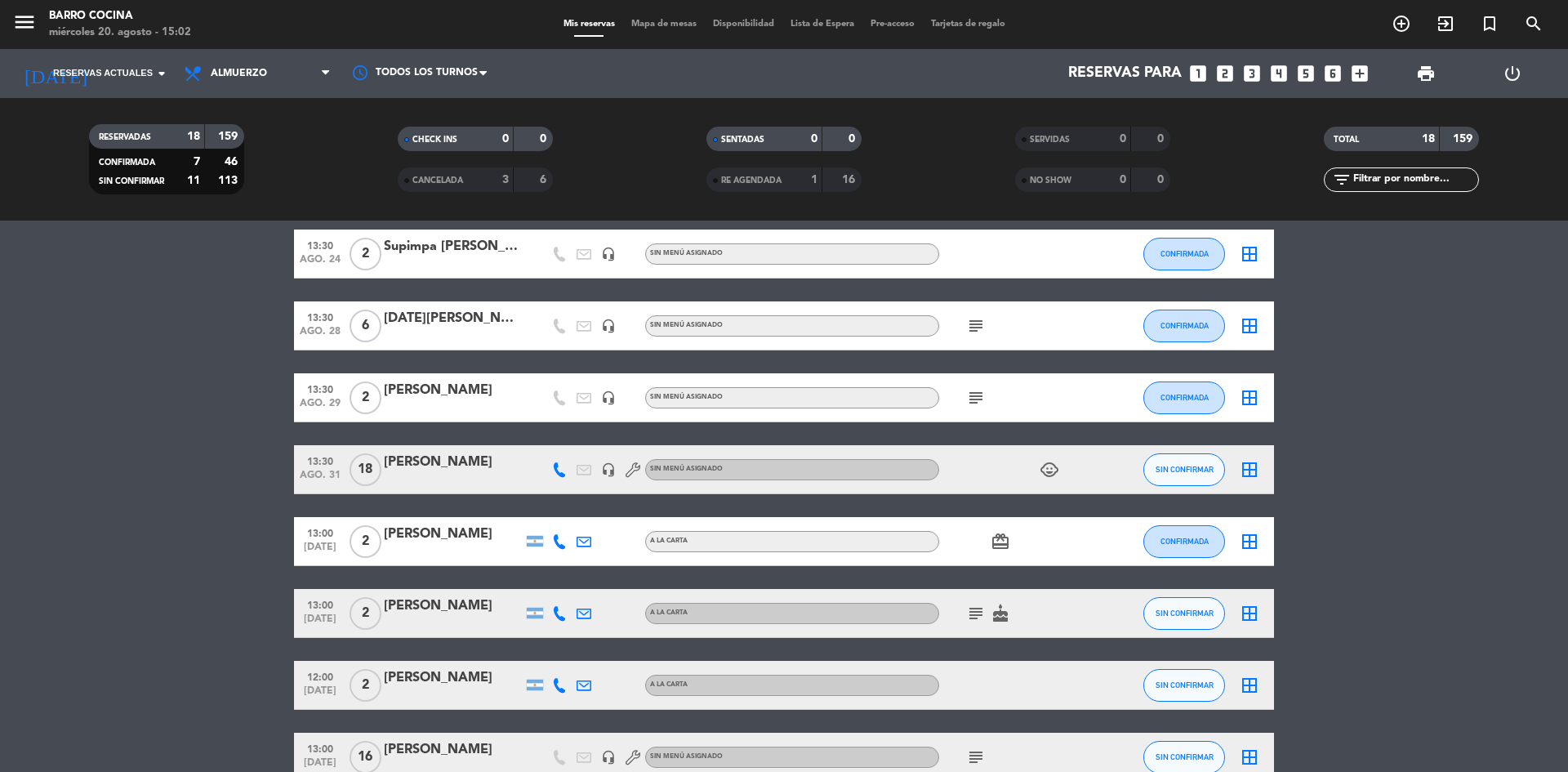
scroll to position [196, 0]
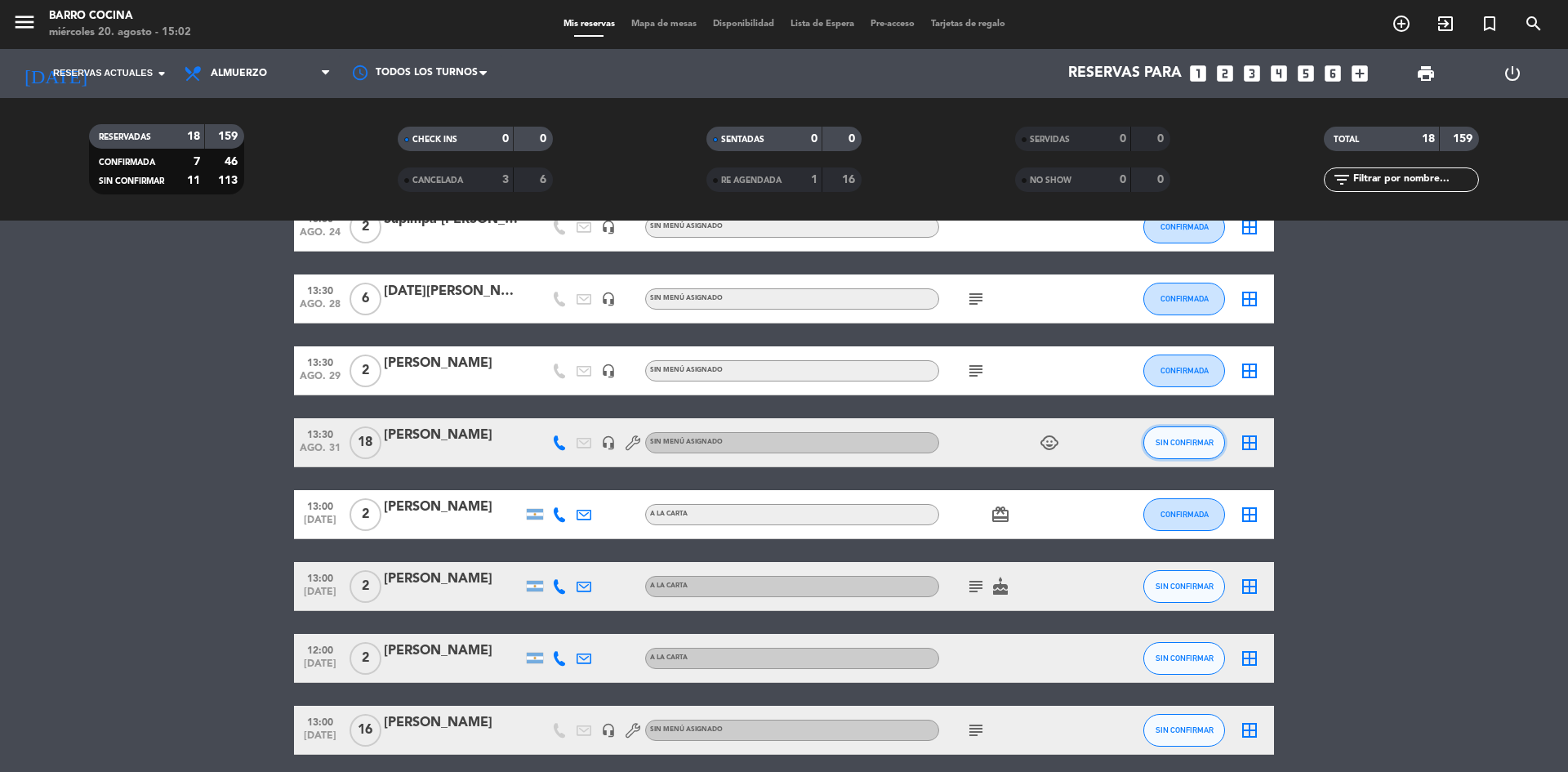
click at [1169, 441] on span "SIN CONFIRMAR" at bounding box center [1185, 442] width 58 height 9
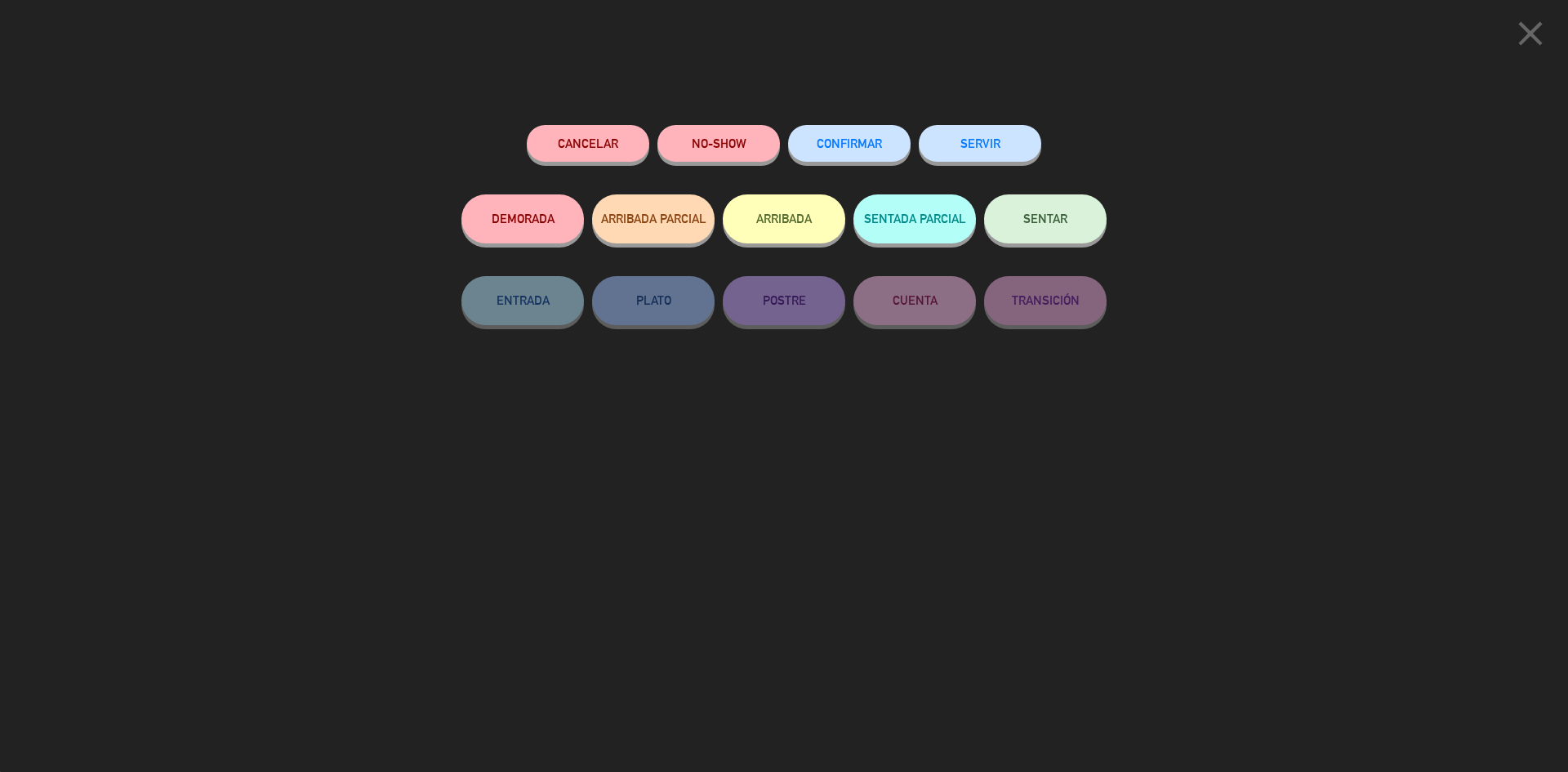
click at [864, 136] on button "CONFIRMAR" at bounding box center [849, 143] width 122 height 37
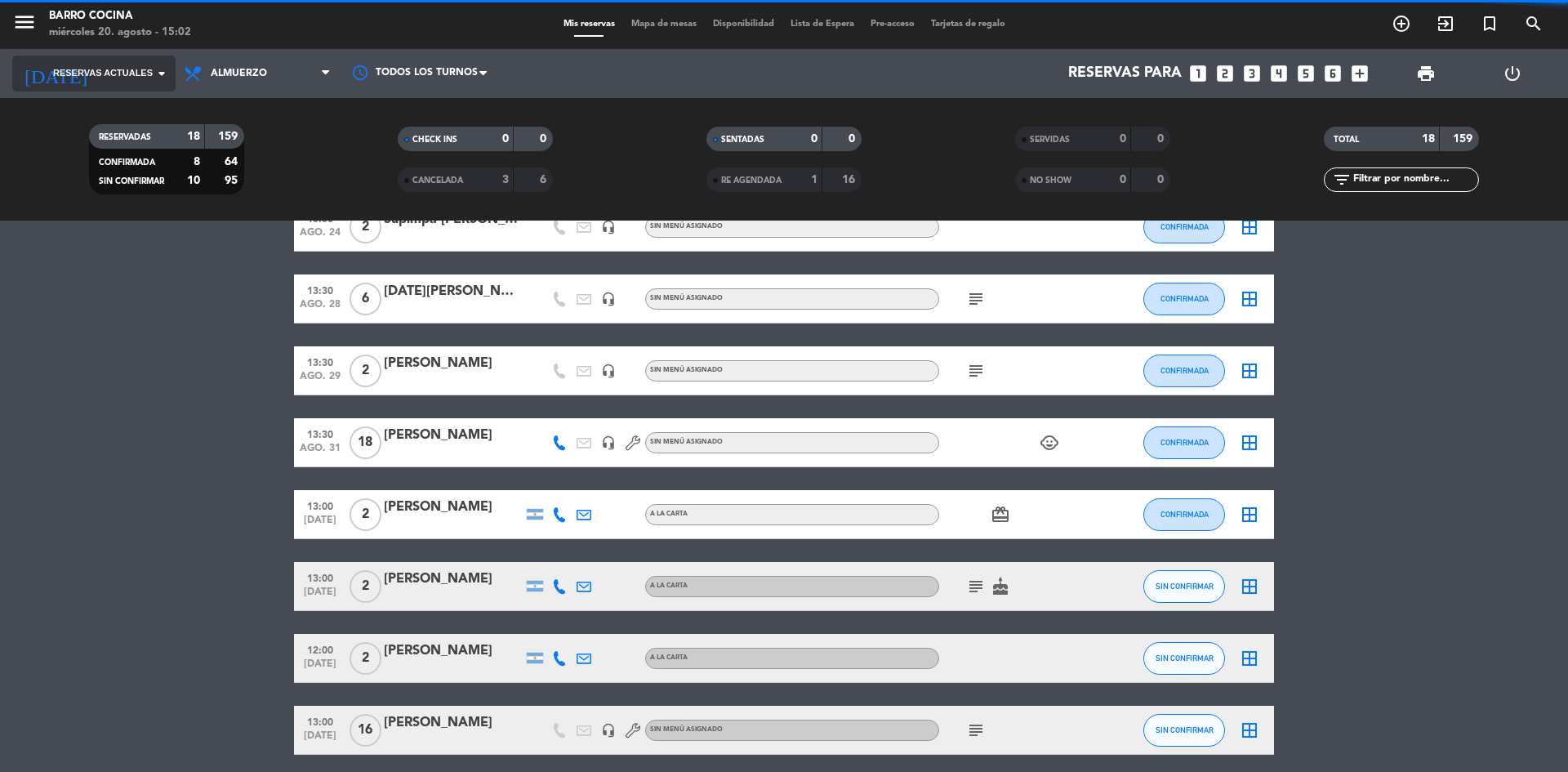
click at [126, 67] on span "Reservas actuales" at bounding box center [102, 74] width 99 height 15
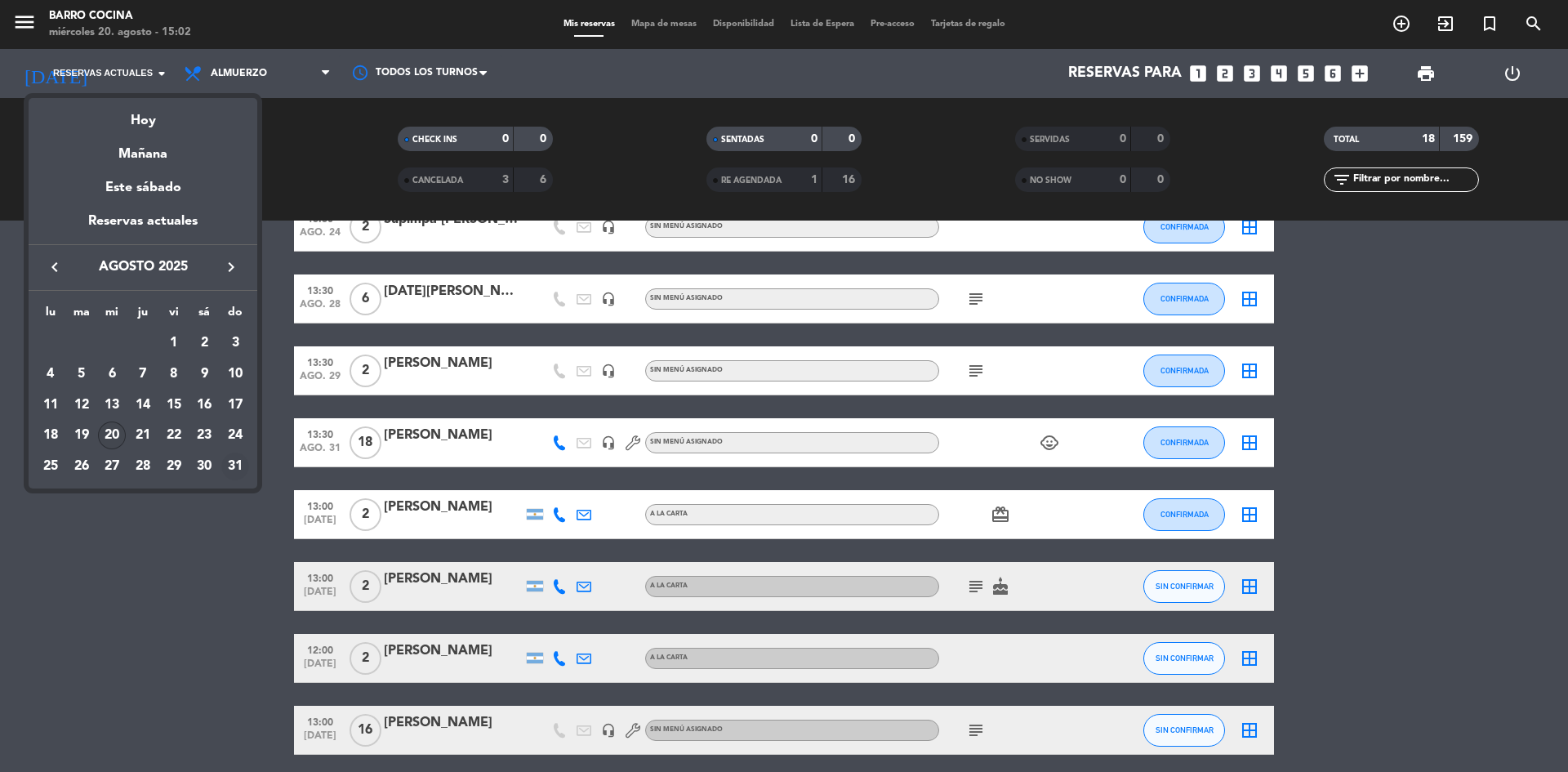
click at [239, 462] on div "31" at bounding box center [235, 467] width 28 height 28
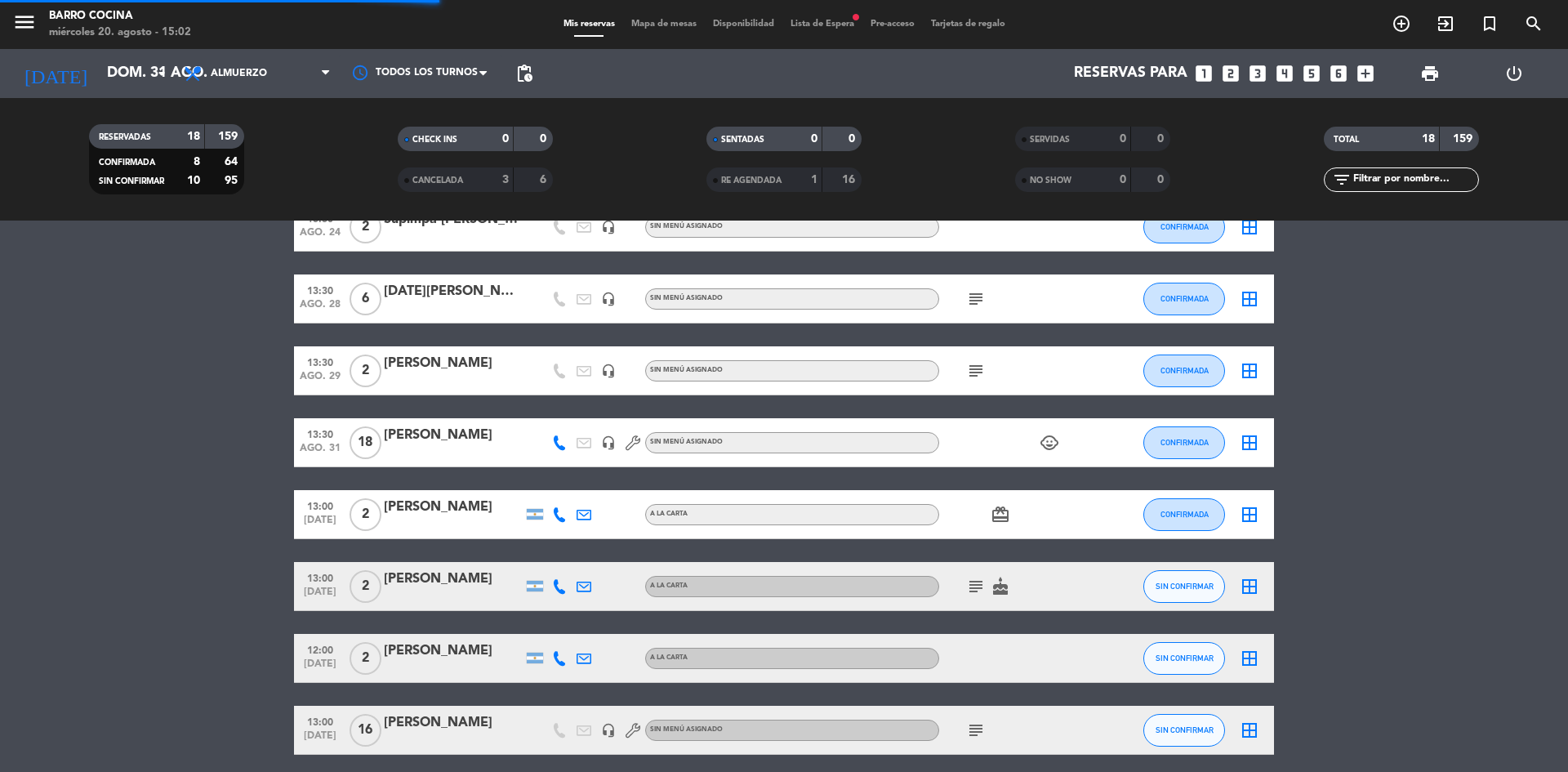
scroll to position [0, 0]
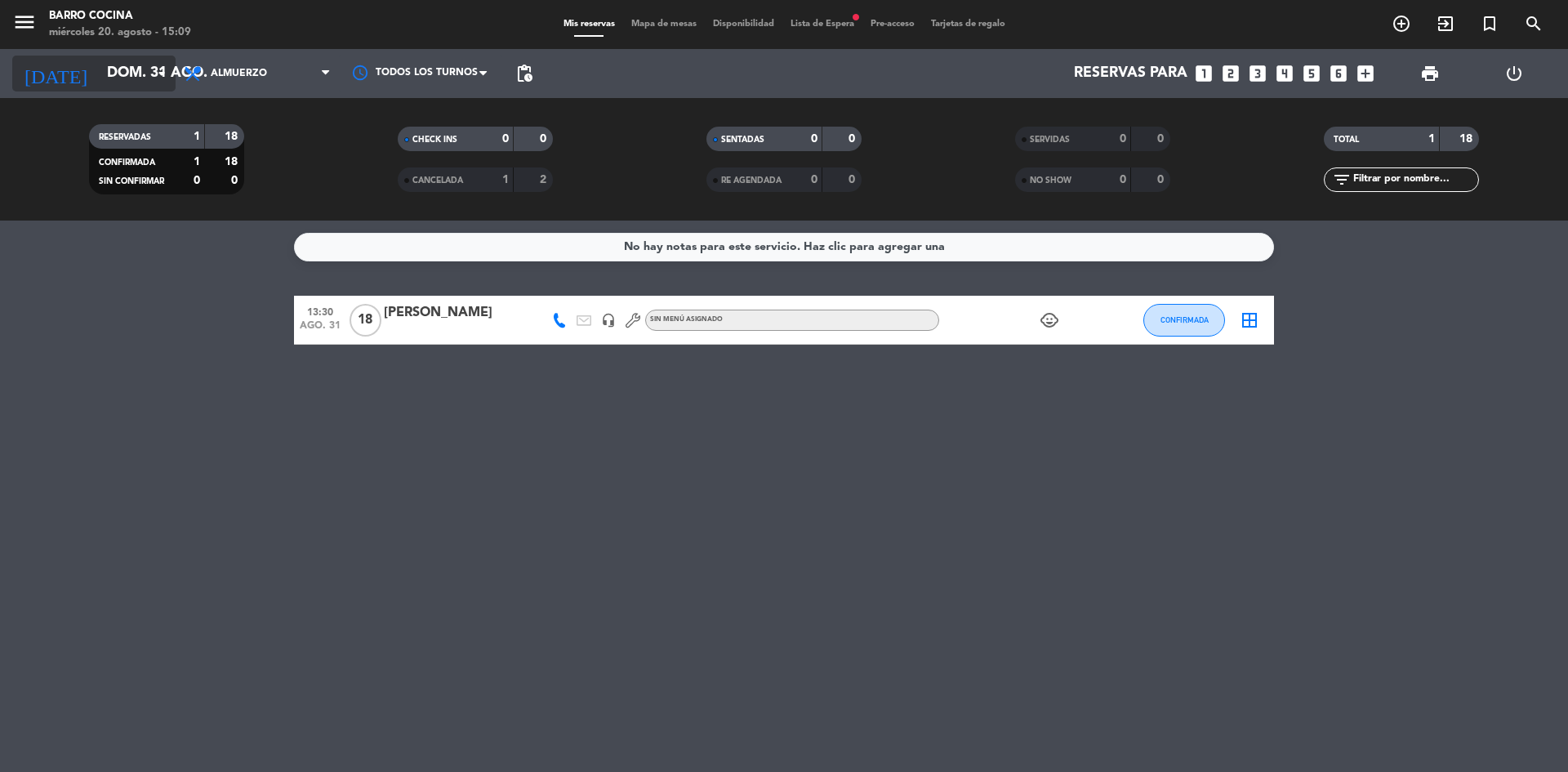
click at [130, 58] on input "dom. 31 ago." at bounding box center [194, 74] width 190 height 33
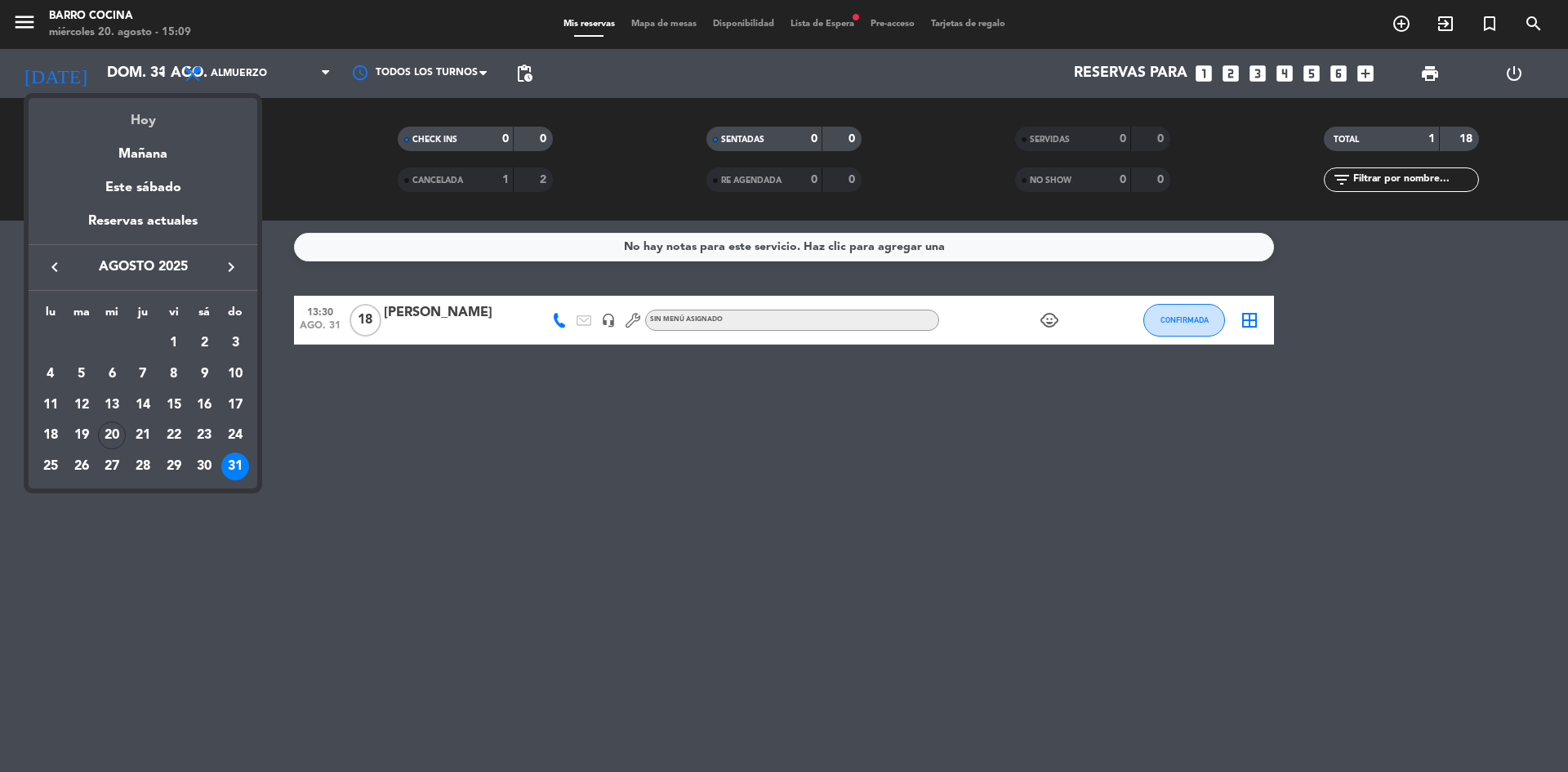
click at [126, 114] on div "Hoy" at bounding box center [143, 115] width 228 height 34
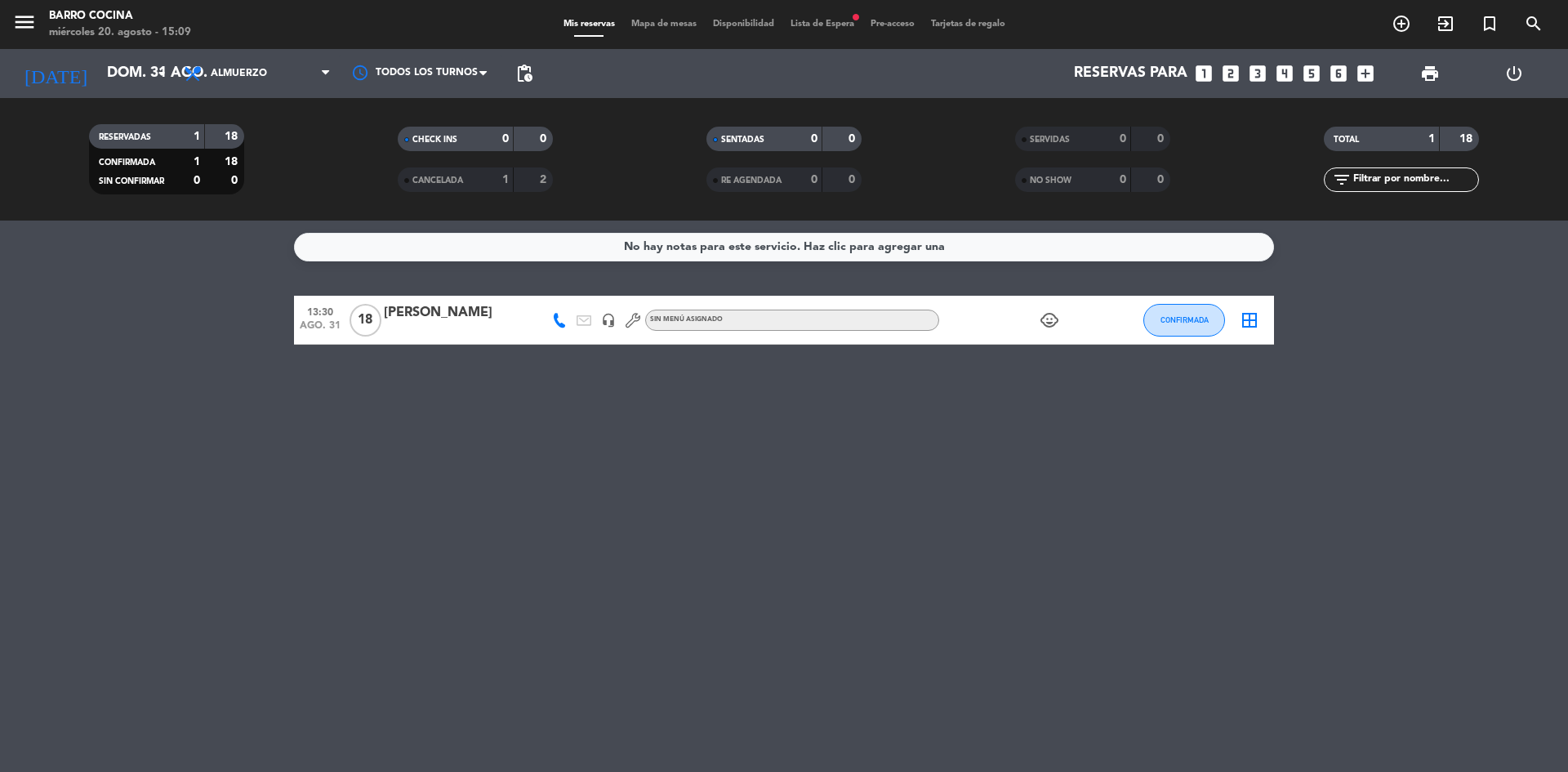
type input "mié. 20 ago."
